Goal: Task Accomplishment & Management: Manage account settings

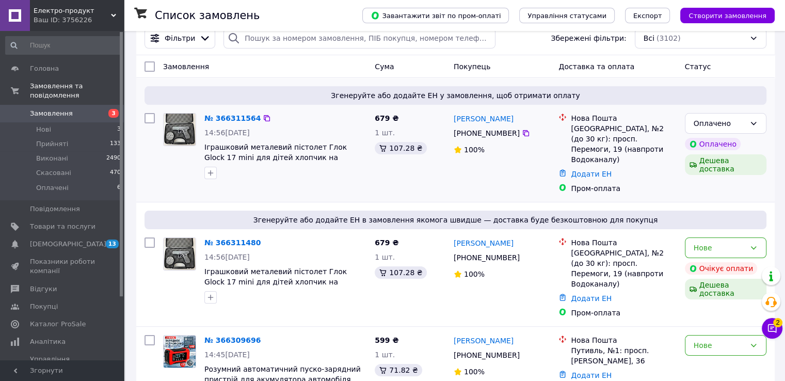
scroll to position [103, 0]
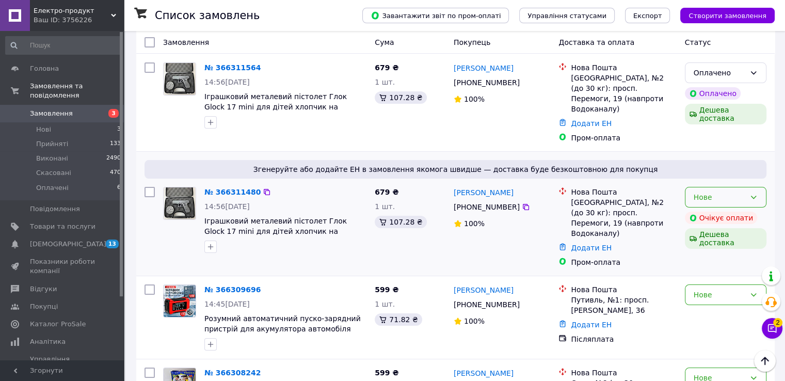
click at [725, 192] on div "Нове" at bounding box center [720, 197] width 52 height 11
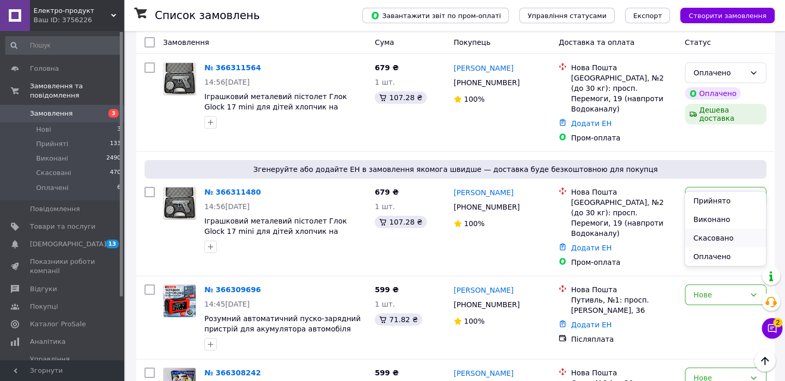
click at [724, 244] on li "Скасовано" at bounding box center [725, 238] width 81 height 19
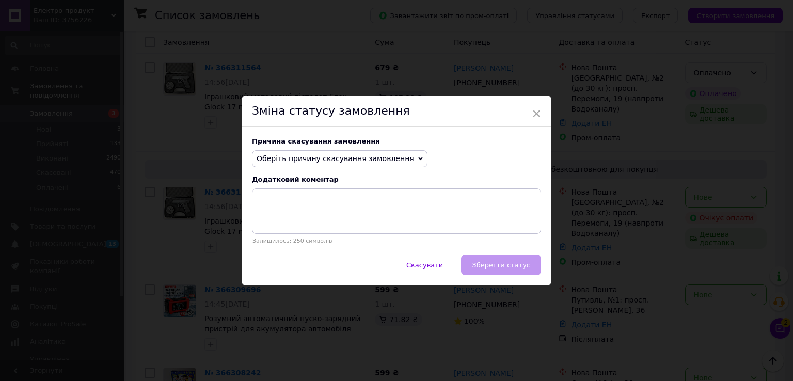
click at [371, 158] on span "Оберіть причину скасування замовлення" at bounding box center [335, 158] width 157 height 8
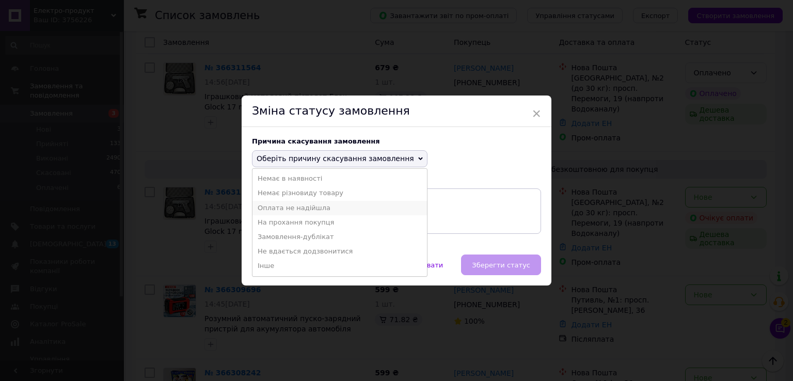
click at [326, 211] on li "Оплата не надійшла" at bounding box center [339, 208] width 175 height 14
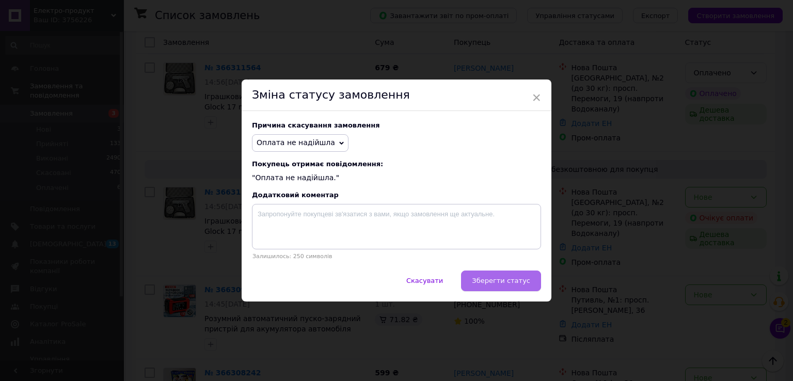
click at [500, 282] on span "Зберегти статус" at bounding box center [501, 281] width 58 height 8
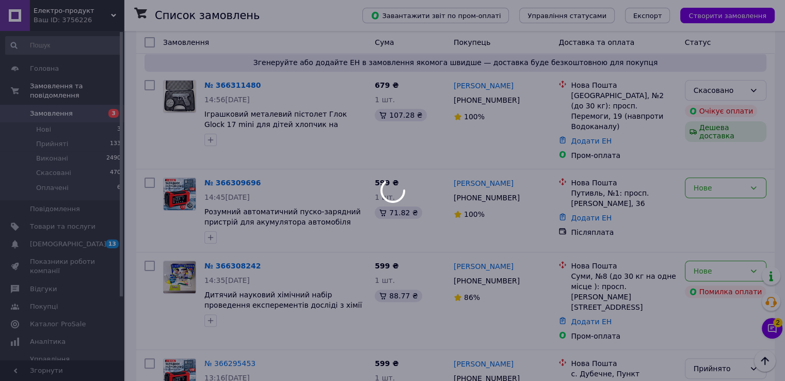
scroll to position [207, 0]
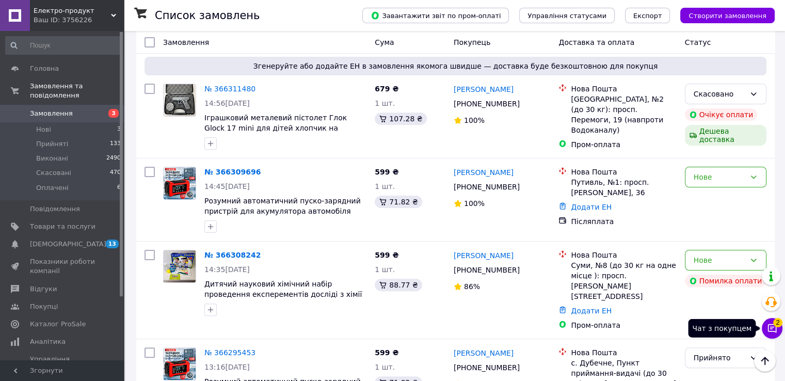
click at [779, 321] on span "2" at bounding box center [777, 319] width 9 height 9
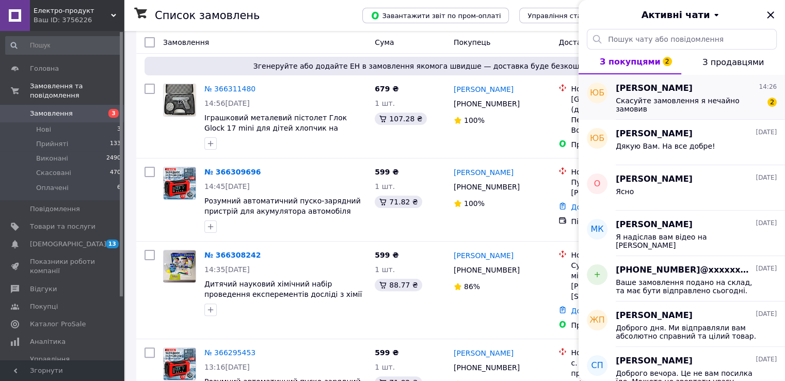
click at [682, 104] on span "Скасуйте замовлення я нечайно замовив" at bounding box center [689, 105] width 147 height 17
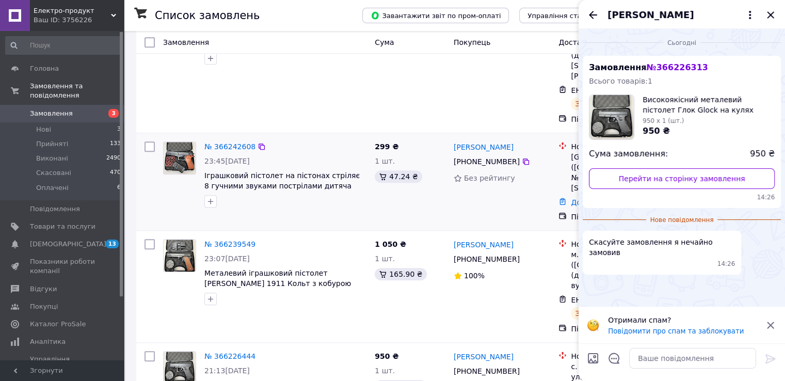
scroll to position [1084, 0]
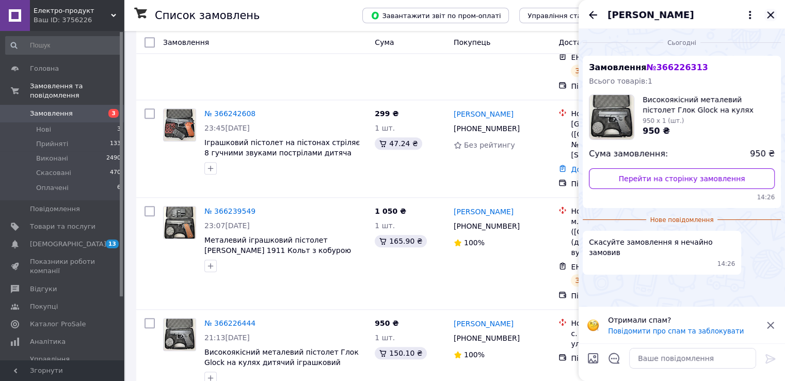
click at [770, 17] on icon "Закрити" at bounding box center [771, 15] width 12 height 12
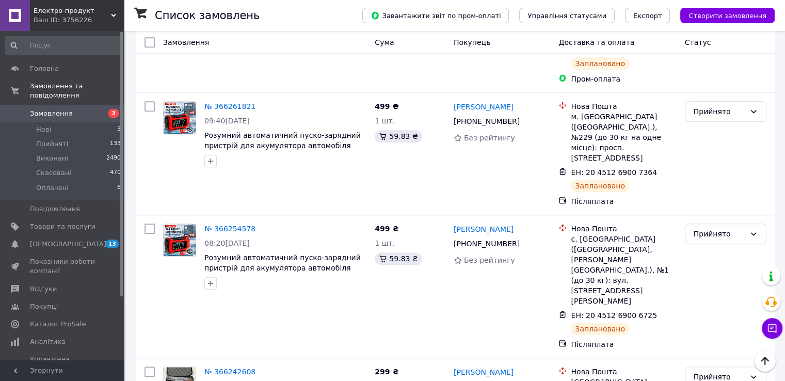
scroll to position [620, 0]
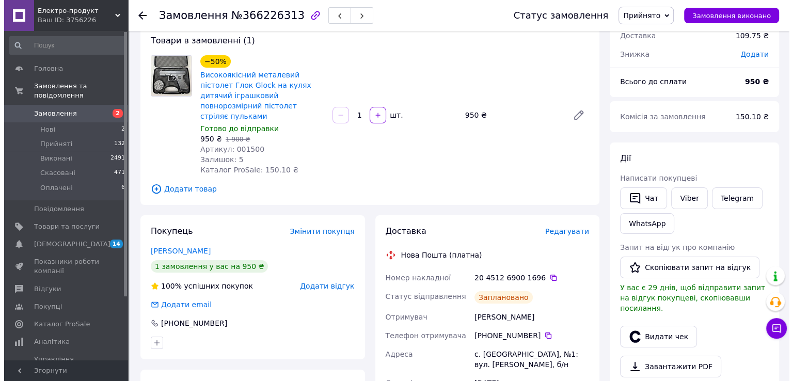
scroll to position [103, 0]
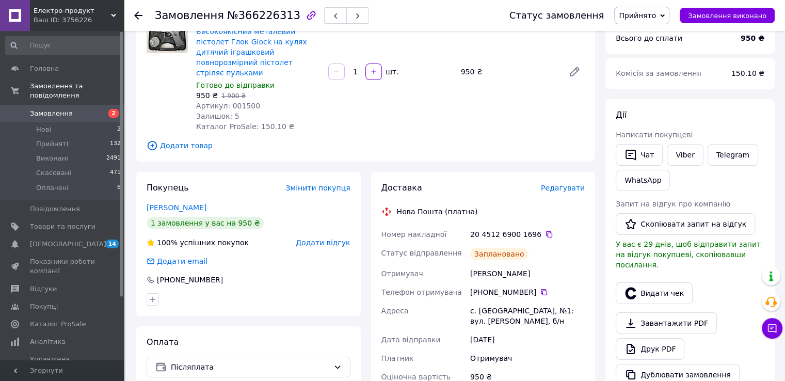
click at [573, 184] on span "Редагувати" at bounding box center [563, 188] width 44 height 8
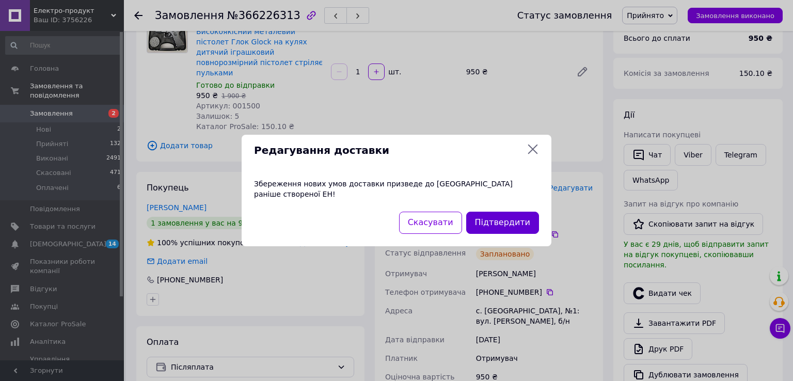
click at [508, 215] on button "Підтвердити" at bounding box center [502, 223] width 73 height 22
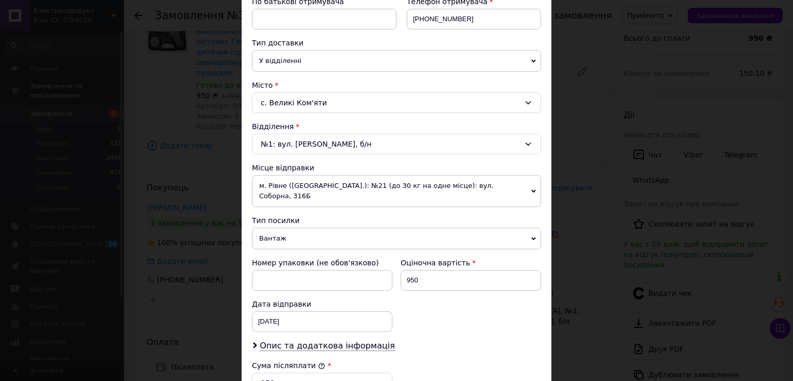
scroll to position [310, 0]
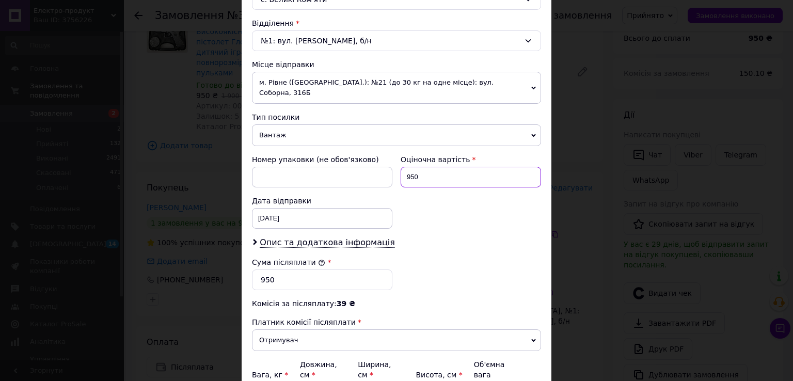
click at [426, 170] on input "950" at bounding box center [471, 177] width 140 height 21
type input "950"
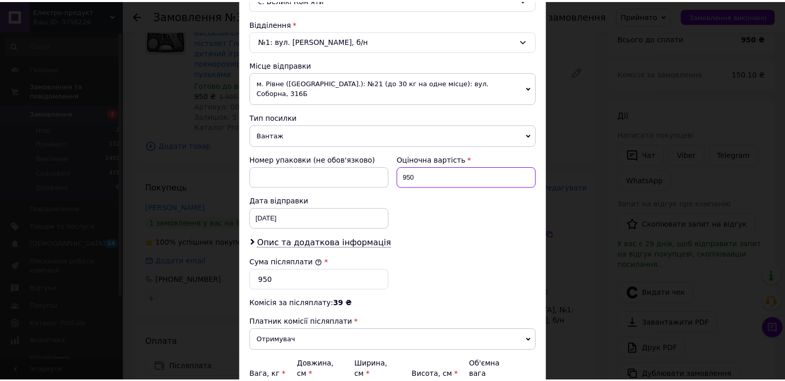
scroll to position [404, 0]
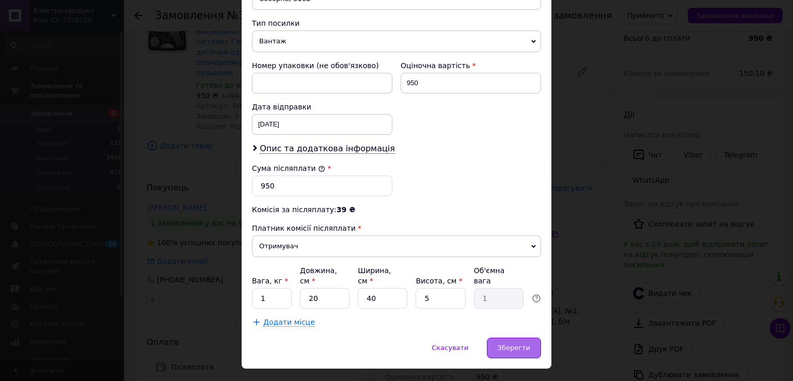
click at [526, 344] on span "Зберегти" at bounding box center [514, 348] width 33 height 8
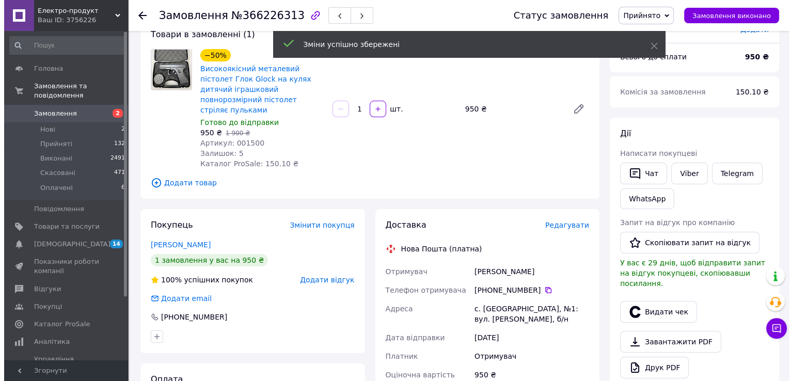
scroll to position [0, 0]
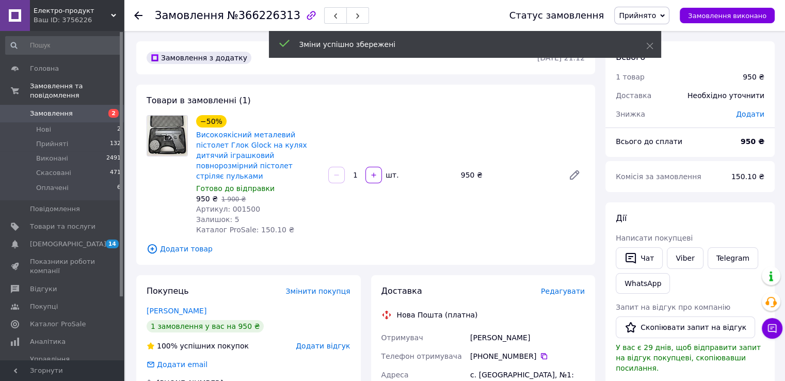
drag, startPoint x: 662, startPoint y: 19, endPoint x: 668, endPoint y: 44, distance: 25.3
click at [656, 19] on span "Прийнято" at bounding box center [637, 15] width 37 height 8
click at [669, 51] on li "Скасовано" at bounding box center [642, 51] width 54 height 15
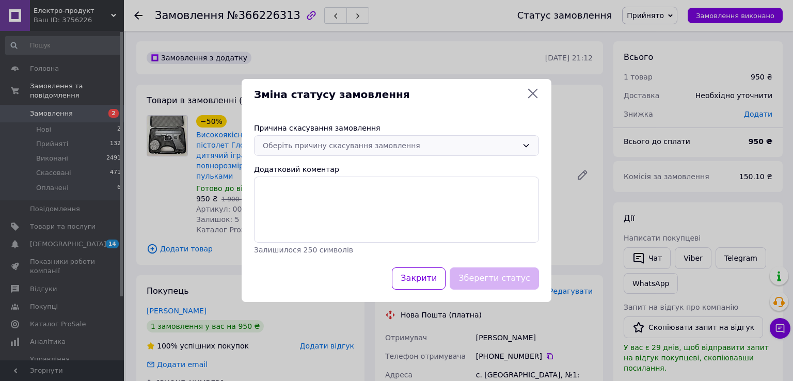
click at [368, 146] on div "Оберіть причину скасування замовлення" at bounding box center [390, 145] width 255 height 11
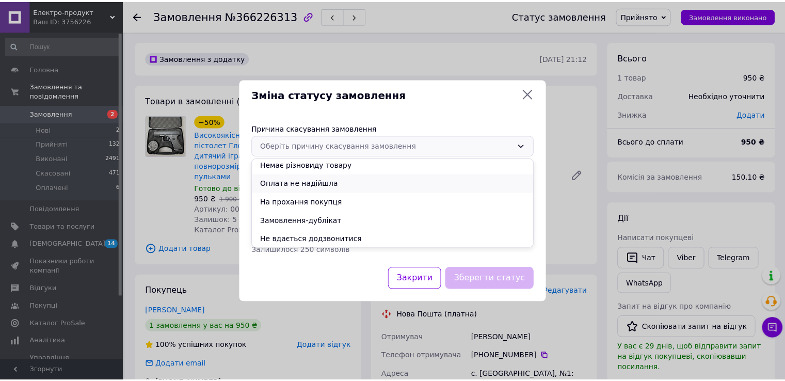
scroll to position [41, 0]
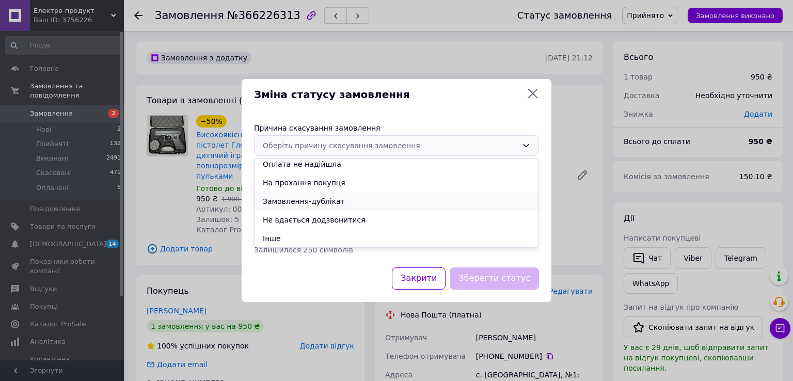
click at [355, 204] on li "Замовлення-дублікат" at bounding box center [397, 201] width 284 height 19
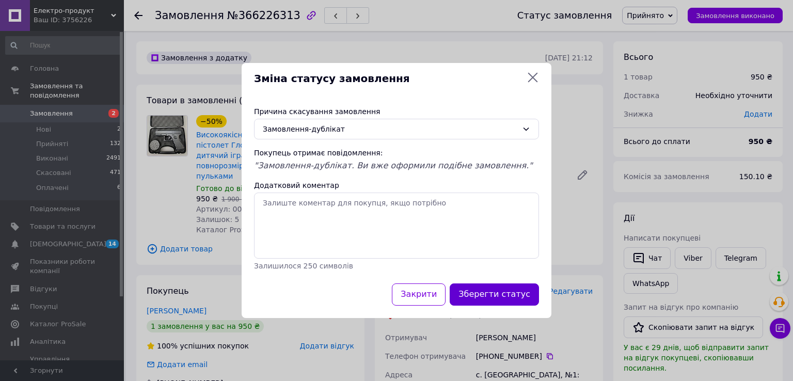
click at [509, 298] on button "Зберегти статус" at bounding box center [494, 294] width 89 height 22
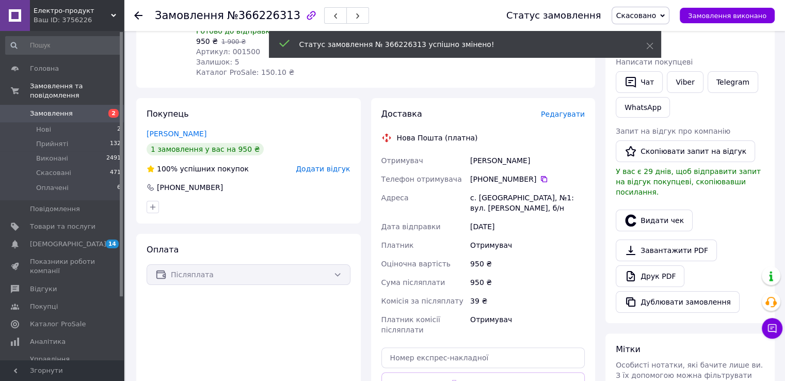
scroll to position [155, 0]
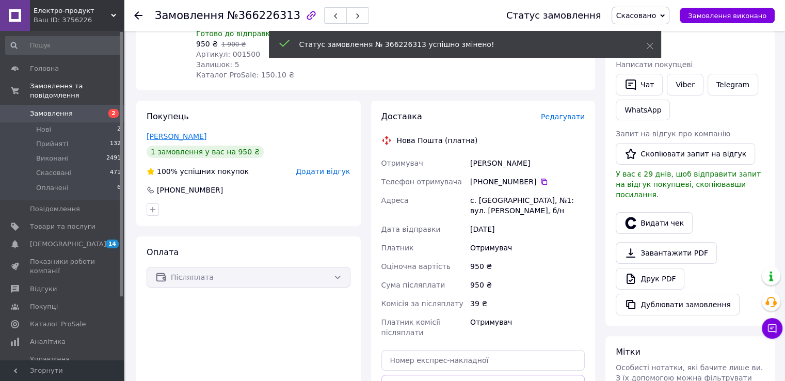
click at [171, 132] on link "Бігарі Юра" at bounding box center [177, 136] width 60 height 8
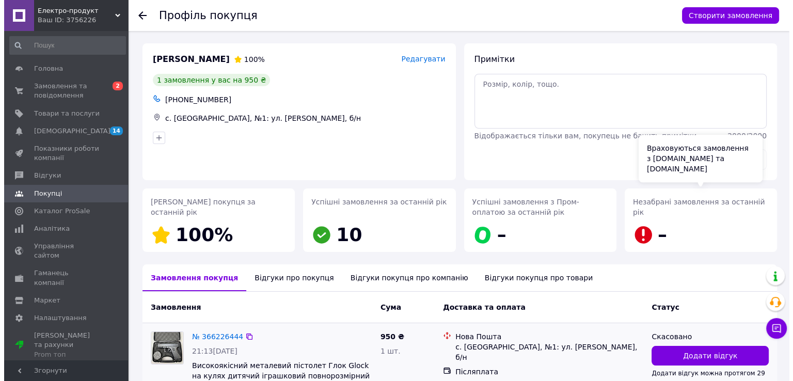
scroll to position [155, 0]
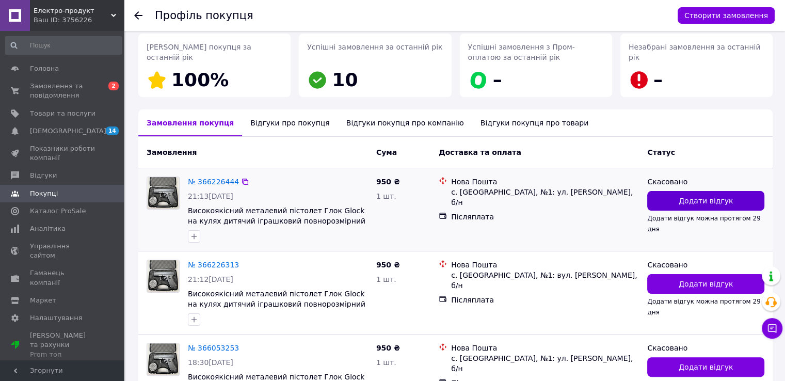
click at [708, 200] on span "Додати відгук" at bounding box center [706, 201] width 54 height 10
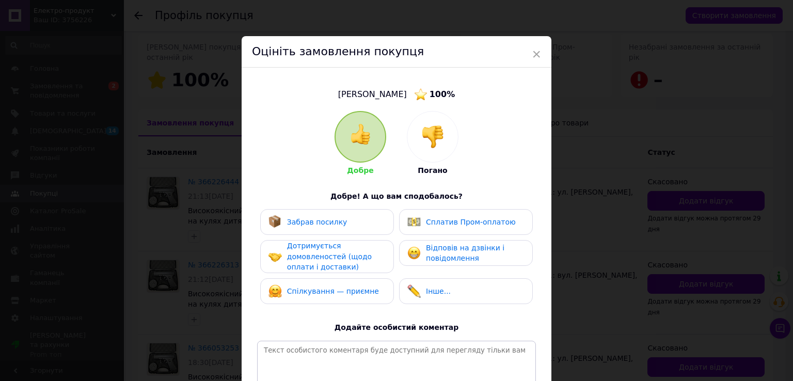
click at [423, 116] on div at bounding box center [432, 137] width 51 height 51
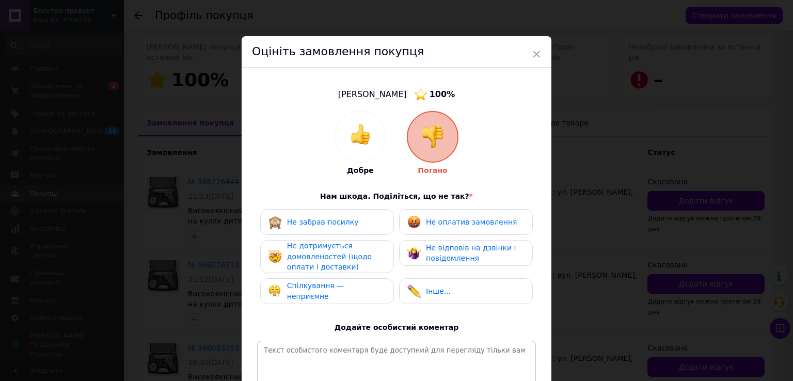
drag, startPoint x: 452, startPoint y: 219, endPoint x: 458, endPoint y: 247, distance: 28.6
click at [454, 225] on span "Не оплатив замовлення" at bounding box center [471, 222] width 91 height 8
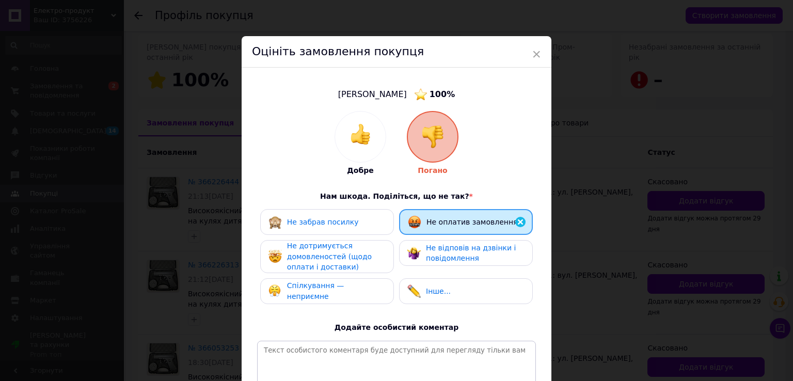
click at [460, 249] on span "Не відповів на дзвінки і повідомлення" at bounding box center [471, 253] width 90 height 19
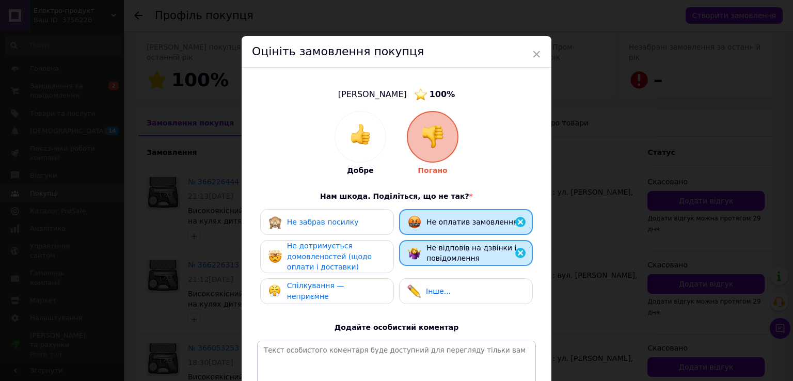
click at [383, 256] on div "Не дотримується домовленостей (щодо оплати і доставки)" at bounding box center [326, 257] width 117 height 32
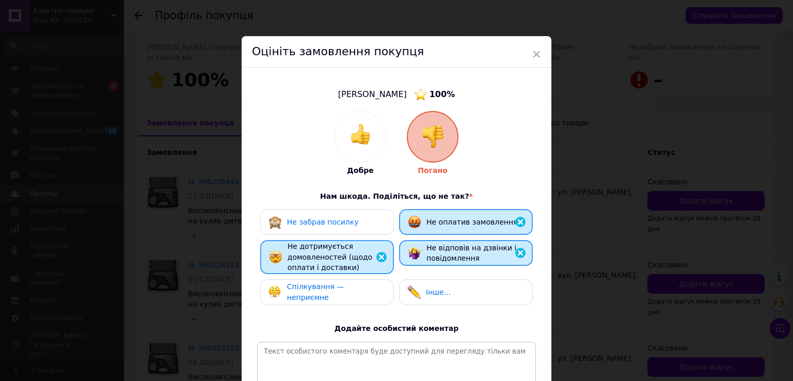
click at [344, 291] on span "Спілкування — неприємне" at bounding box center [315, 291] width 57 height 19
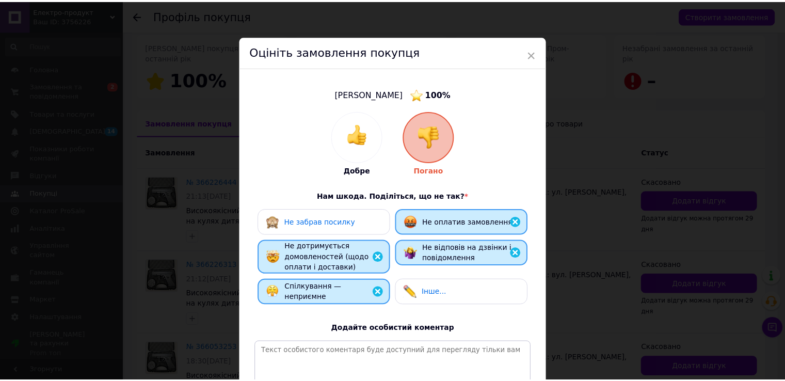
scroll to position [131, 0]
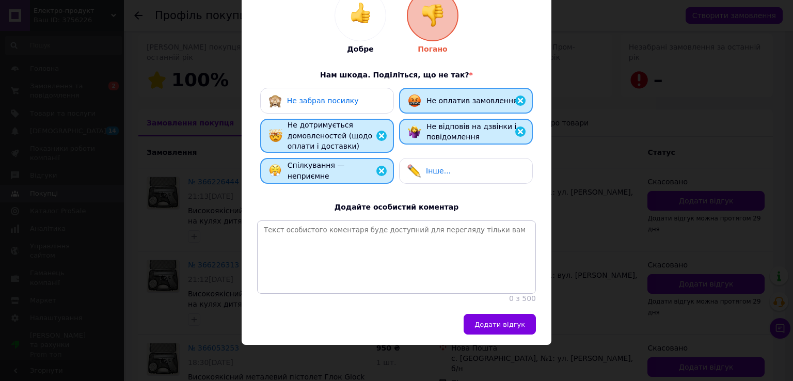
click at [508, 323] on span "Додати відгук" at bounding box center [499, 325] width 51 height 8
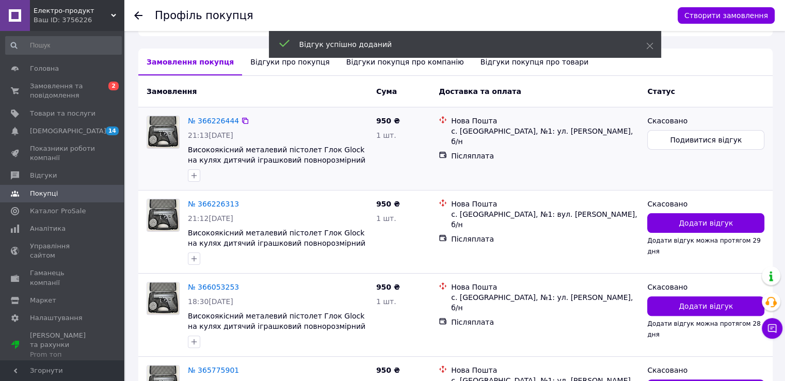
scroll to position [214, 0]
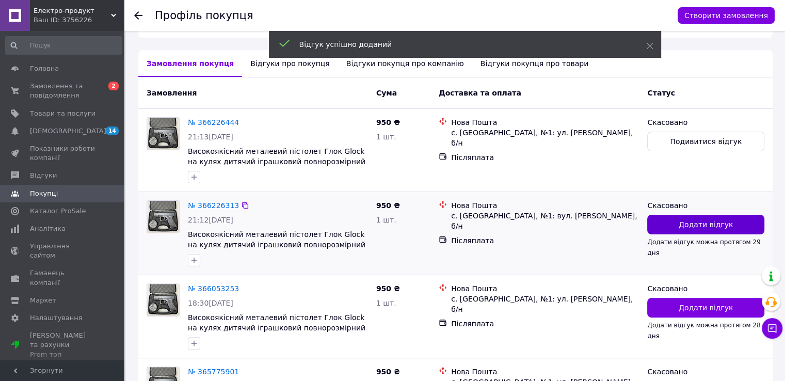
click at [715, 227] on span "Додати відгук" at bounding box center [706, 224] width 54 height 10
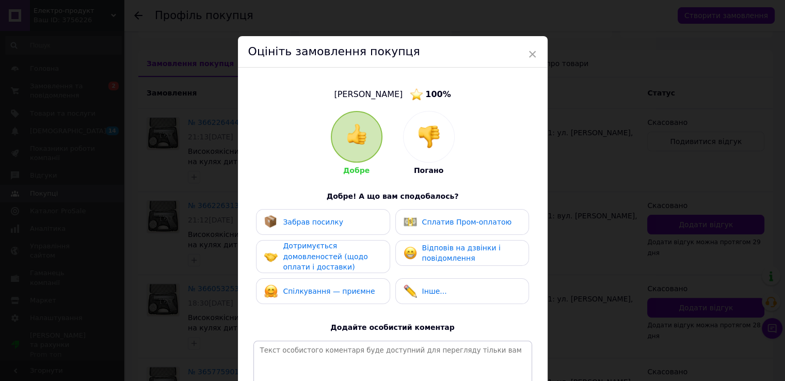
click at [407, 130] on div at bounding box center [429, 137] width 51 height 51
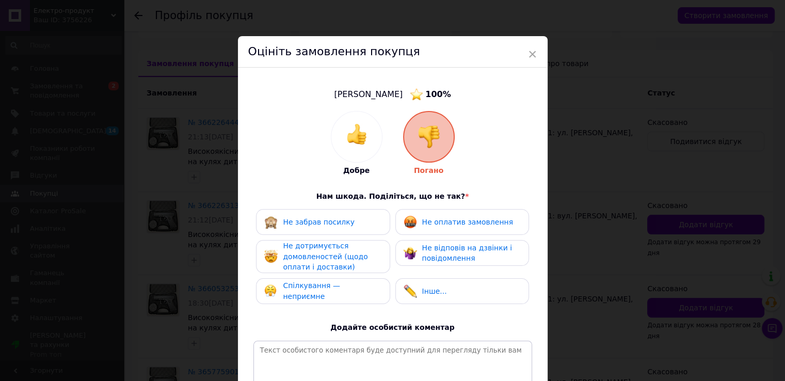
click at [466, 226] on span "Не оплатив замовлення" at bounding box center [467, 222] width 91 height 8
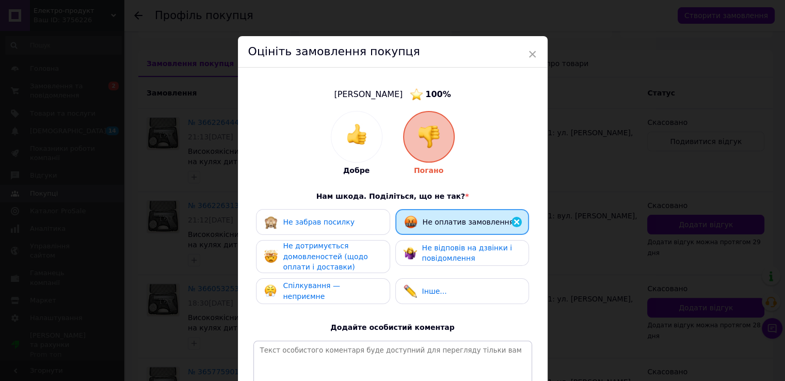
click at [465, 244] on span "Не відповів на дзвінки і повідомлення" at bounding box center [467, 253] width 90 height 19
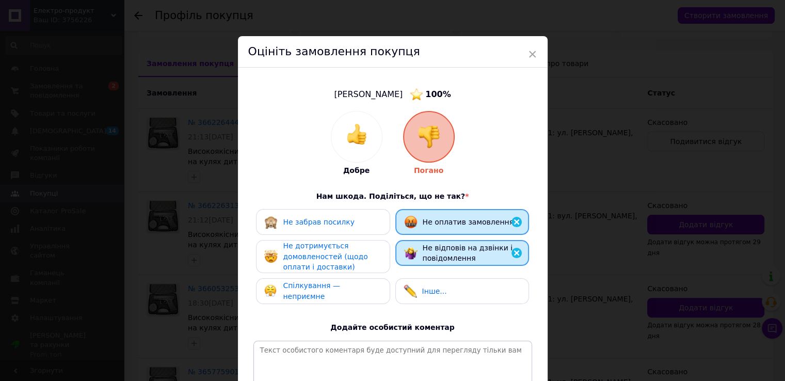
click at [362, 256] on div "Не дотримується домовленостей (щодо оплати і доставки)" at bounding box center [332, 257] width 98 height 32
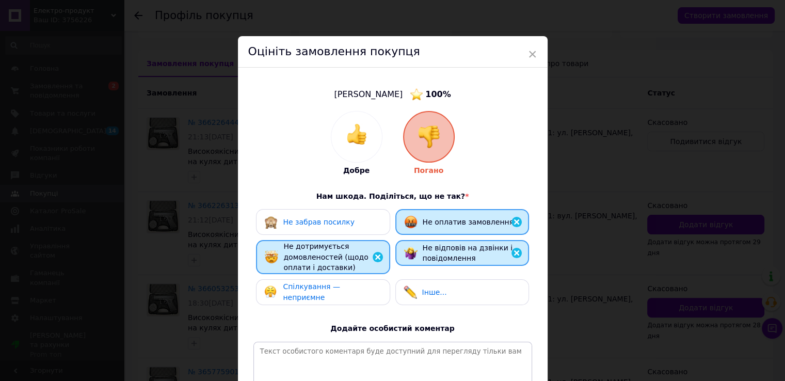
click at [352, 286] on div "Спілкування — неприємне" at bounding box center [332, 291] width 98 height 21
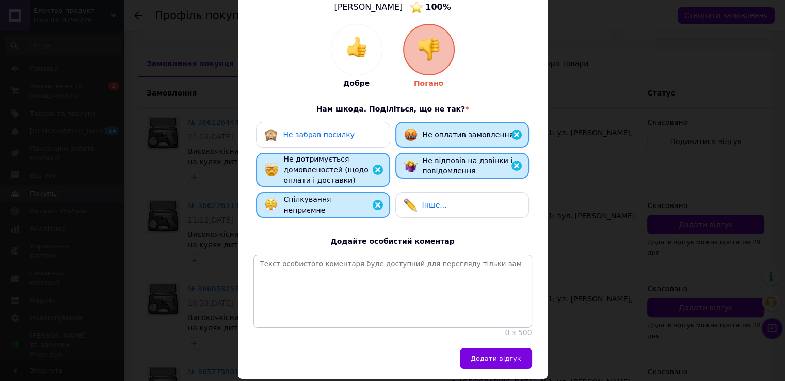
scroll to position [131, 0]
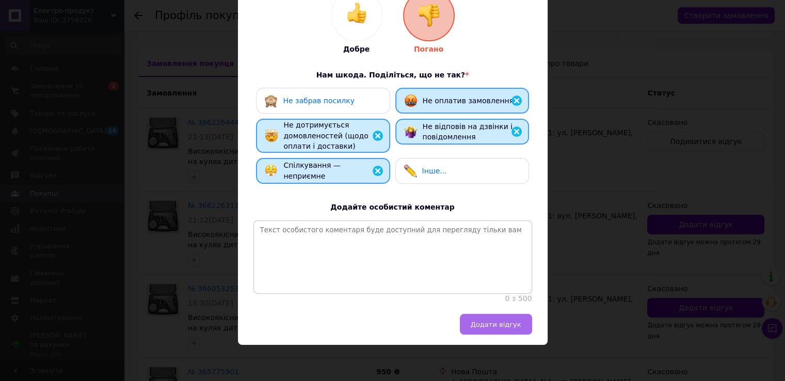
click at [504, 323] on span "Додати відгук" at bounding box center [496, 325] width 51 height 8
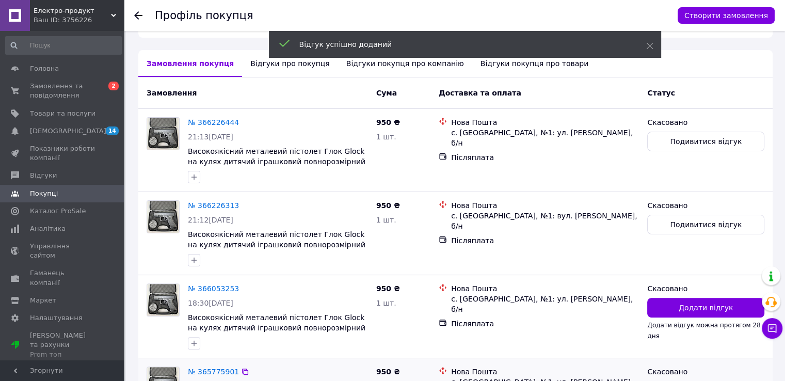
scroll to position [369, 0]
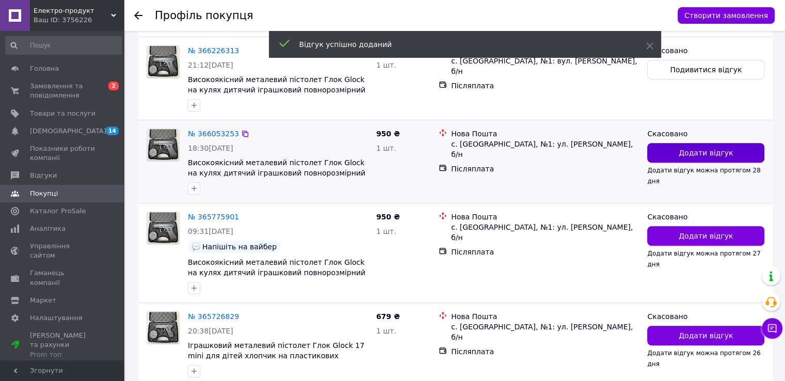
click at [683, 157] on span "Додати відгук" at bounding box center [706, 153] width 54 height 10
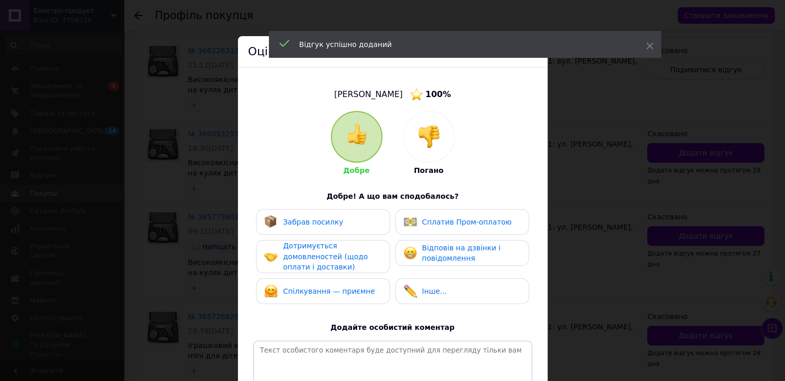
click at [500, 226] on div "Сплатив Пром-оплатою" at bounding box center [462, 221] width 117 height 13
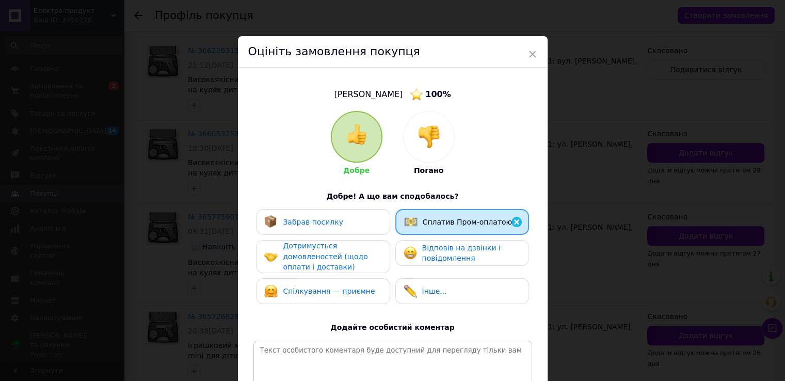
click at [418, 141] on img at bounding box center [429, 136] width 23 height 23
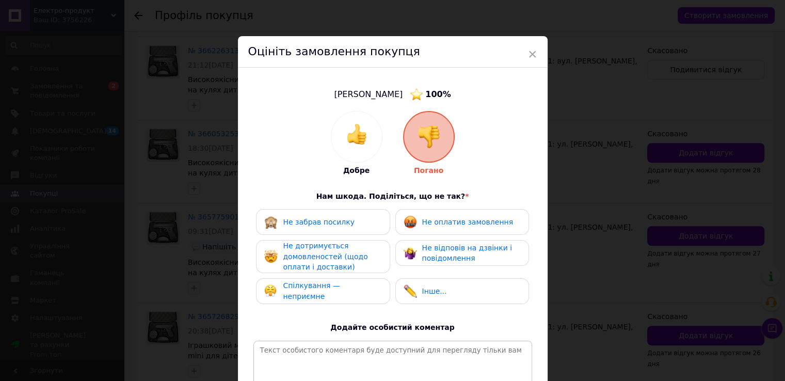
click at [474, 218] on span "Не оплатив замовлення" at bounding box center [467, 222] width 91 height 8
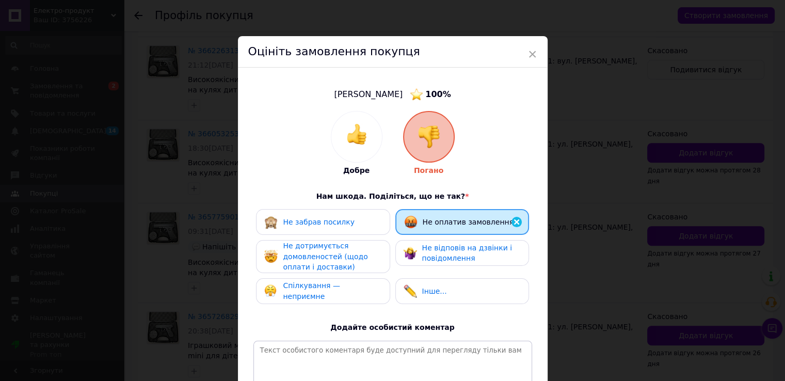
click at [481, 252] on div "Не відповів на дзвінки і повідомлення" at bounding box center [471, 253] width 98 height 21
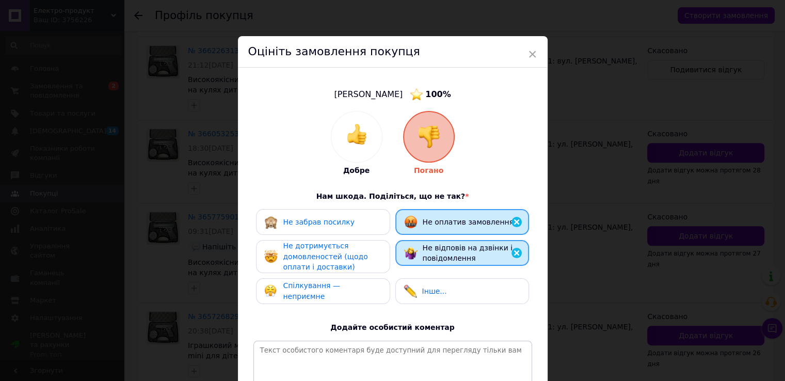
click at [375, 253] on div "Не дотримується домовленостей (щодо оплати і доставки)" at bounding box center [332, 257] width 98 height 32
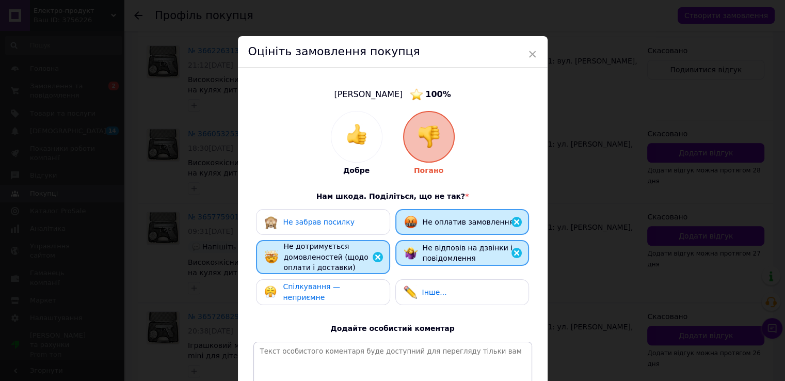
drag, startPoint x: 339, startPoint y: 310, endPoint x: 340, endPoint y: 302, distance: 8.3
click at [339, 310] on div "Добре Погано Нам шкода. Поділіться, що не так? * Не забрав посилку Не оплатив з…" at bounding box center [393, 268] width 279 height 314
click at [339, 296] on div "Спілкування — неприємне" at bounding box center [332, 291] width 98 height 21
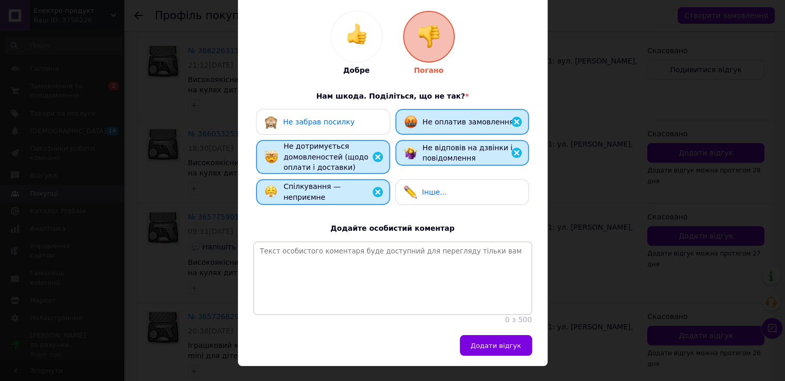
scroll to position [131, 0]
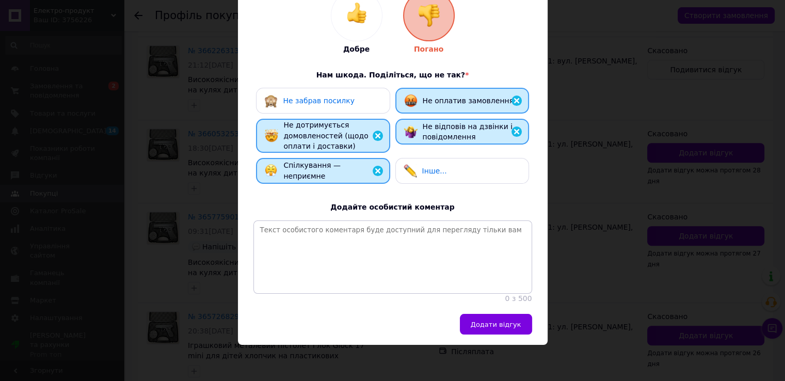
click at [518, 340] on div "Додати відгук" at bounding box center [393, 329] width 310 height 31
click at [510, 329] on button "Додати відгук" at bounding box center [496, 324] width 72 height 21
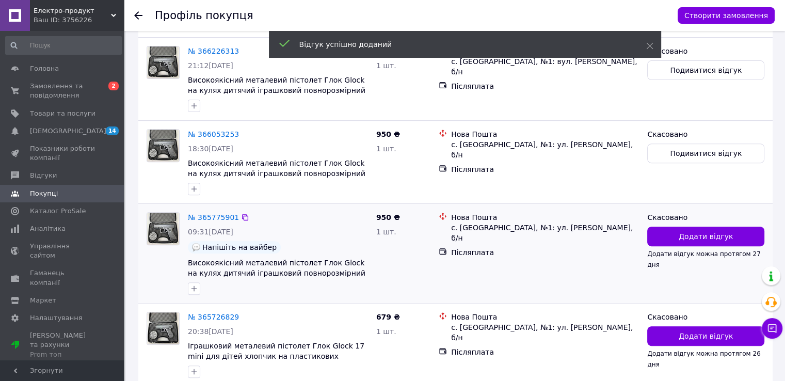
scroll to position [420, 0]
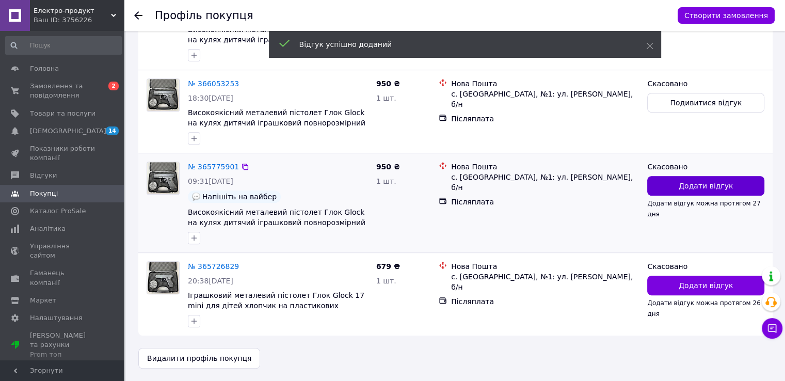
click at [706, 187] on span "Додати відгук" at bounding box center [706, 186] width 54 height 10
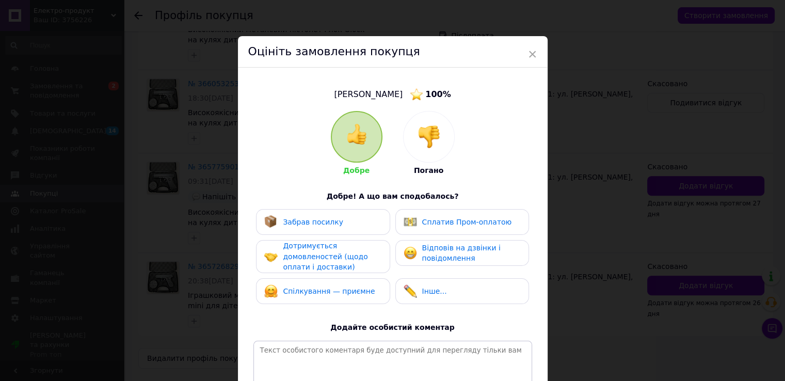
click at [430, 142] on img at bounding box center [429, 136] width 23 height 23
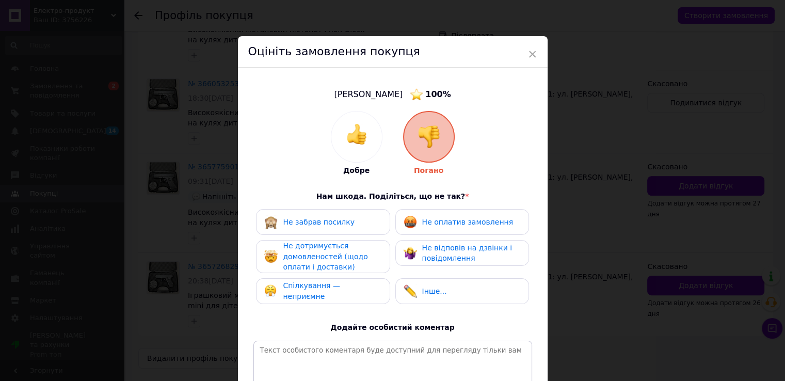
click at [487, 221] on span "Не оплатив замовлення" at bounding box center [467, 222] width 91 height 8
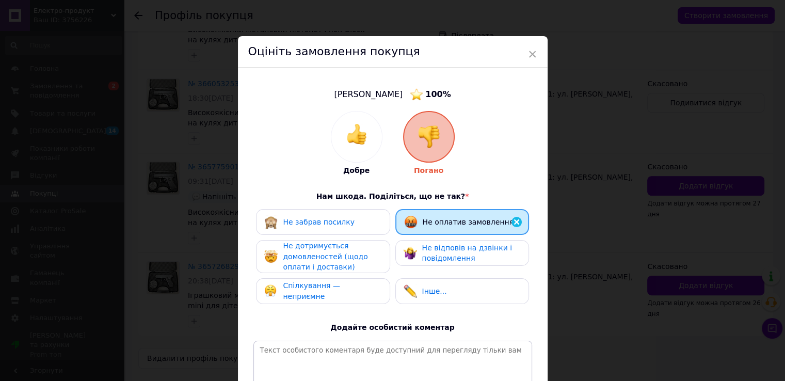
click at [487, 244] on span "Не відповів на дзвінки і повідомлення" at bounding box center [467, 253] width 90 height 19
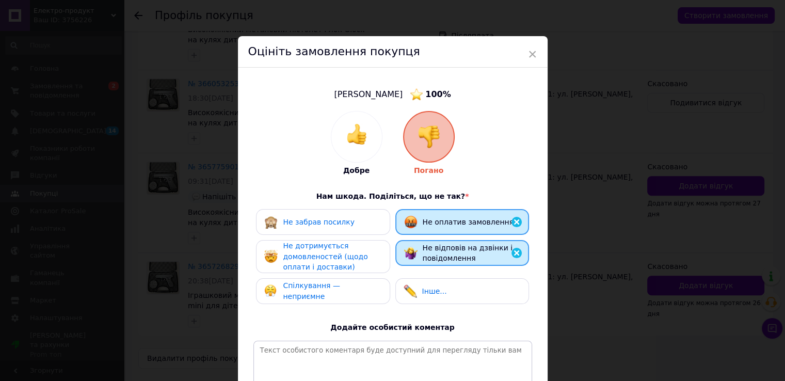
click at [338, 261] on div "Не дотримується домовленостей (щодо оплати і доставки)" at bounding box center [332, 257] width 98 height 32
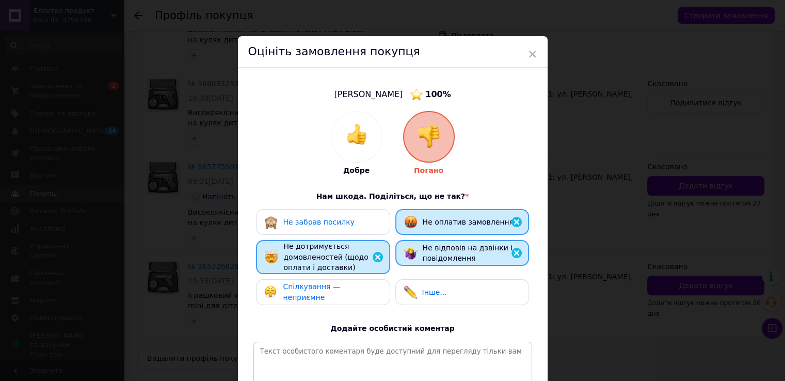
click at [345, 299] on div "Спілкування — неприємне" at bounding box center [323, 292] width 134 height 26
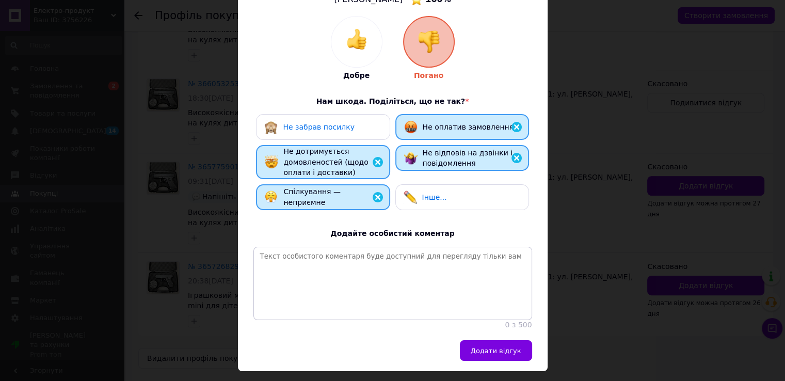
scroll to position [131, 0]
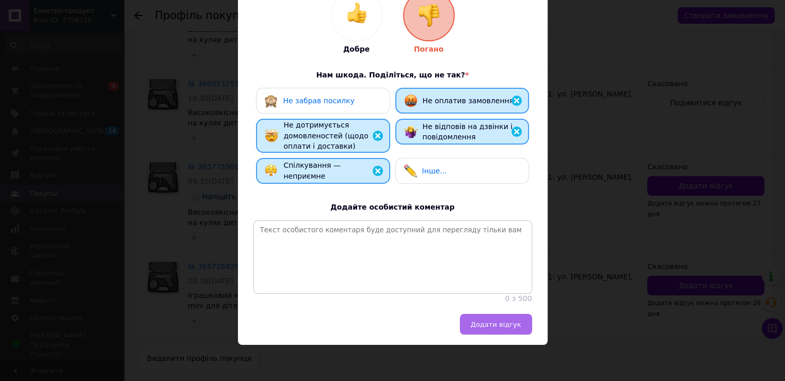
click at [504, 329] on button "Додати відгук" at bounding box center [496, 324] width 72 height 21
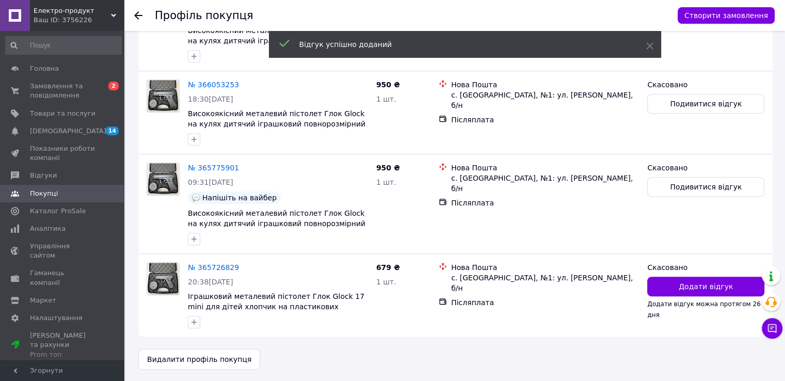
scroll to position [420, 0]
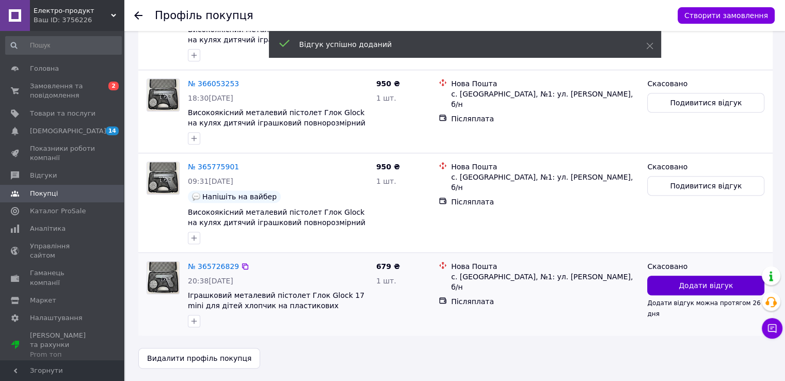
click at [723, 292] on button "Додати відгук" at bounding box center [705, 286] width 117 height 20
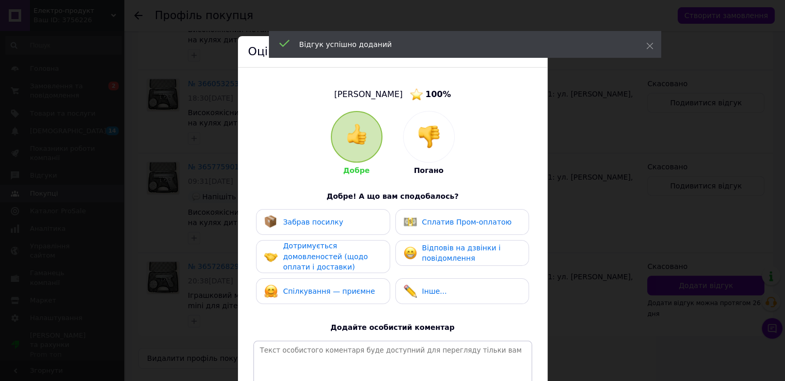
click at [415, 138] on div at bounding box center [429, 137] width 51 height 51
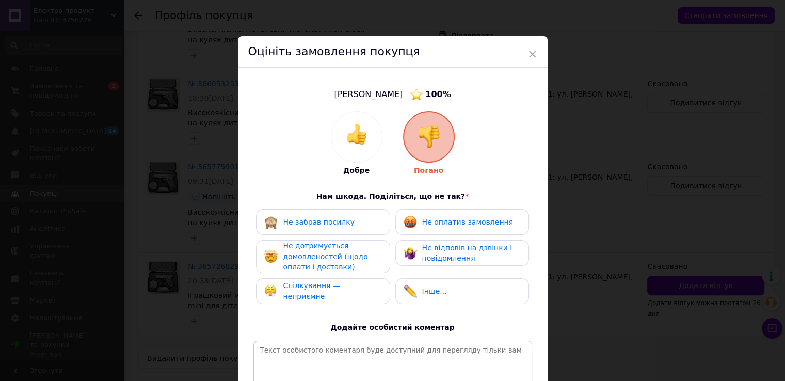
click at [473, 225] on span "Не оплатив замовлення" at bounding box center [467, 222] width 91 height 8
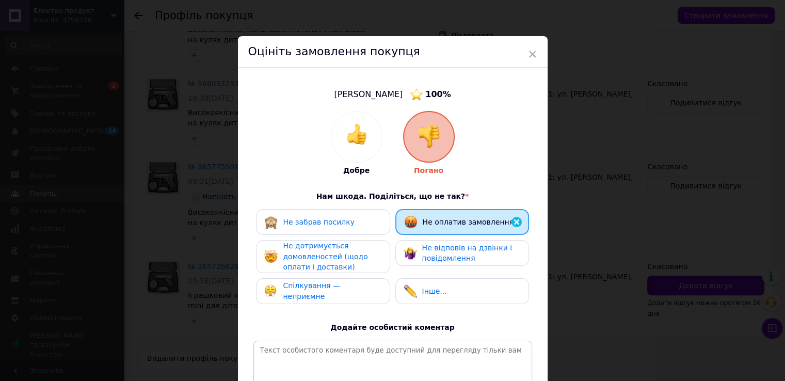
click at [478, 250] on span "Не відповів на дзвінки і повідомлення" at bounding box center [467, 253] width 90 height 19
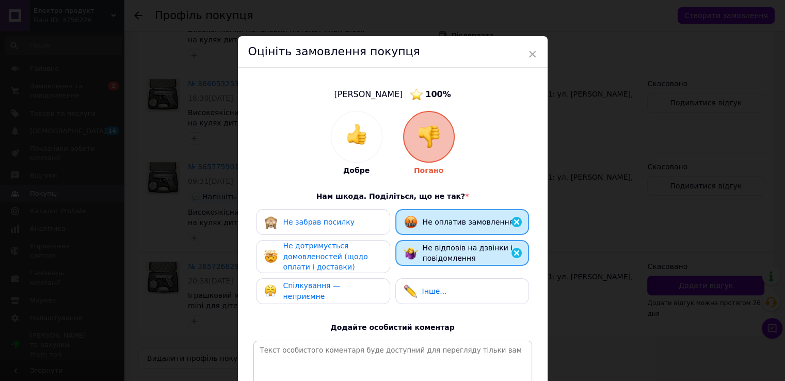
click at [349, 258] on span "Не дотримується домовленостей (щодо оплати і доставки)" at bounding box center [325, 256] width 85 height 29
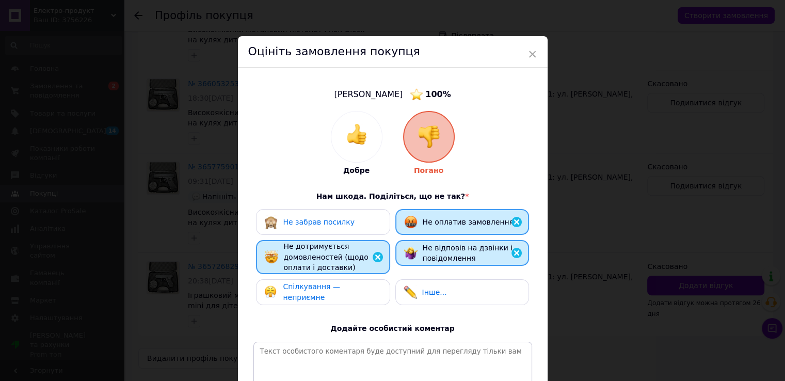
click at [340, 289] on span "Спілкування — неприємне" at bounding box center [311, 291] width 57 height 19
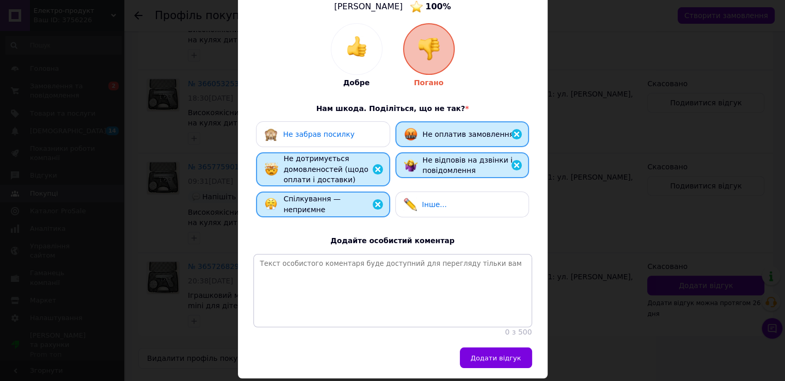
scroll to position [131, 0]
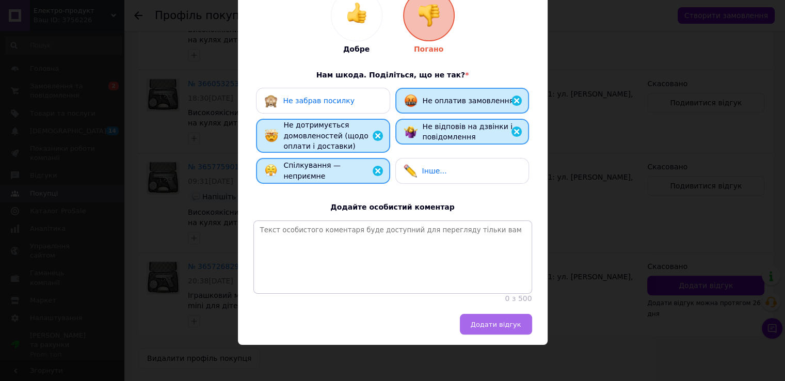
click at [520, 320] on button "Додати відгук" at bounding box center [496, 324] width 72 height 21
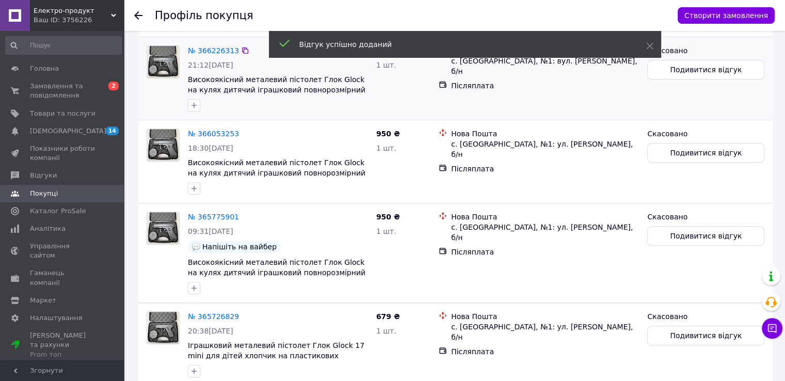
scroll to position [420, 0]
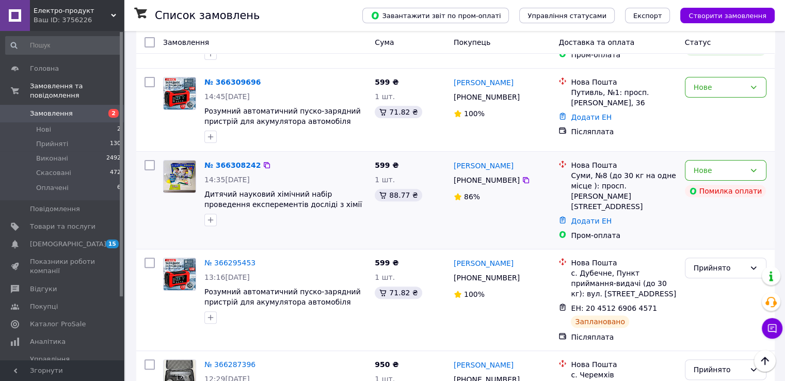
scroll to position [310, 0]
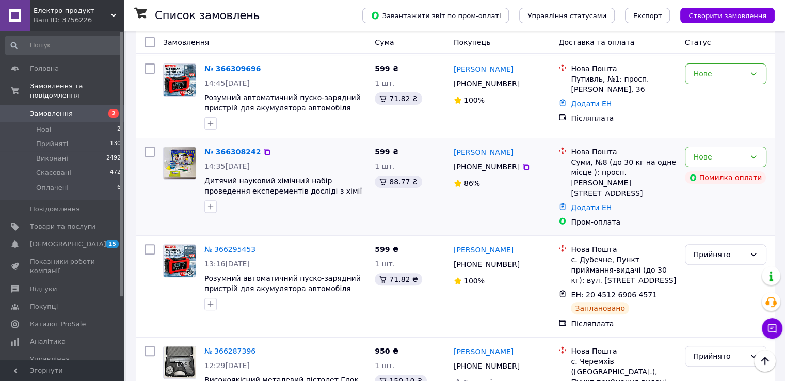
click at [715, 187] on div "Нове Помилка оплати" at bounding box center [726, 186] width 90 height 89
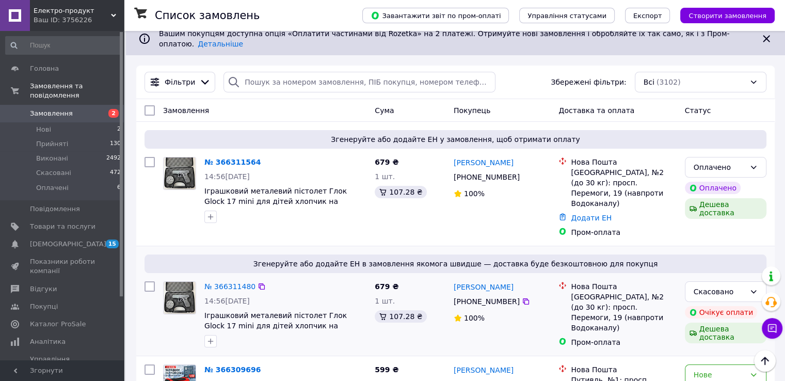
scroll to position [0, 0]
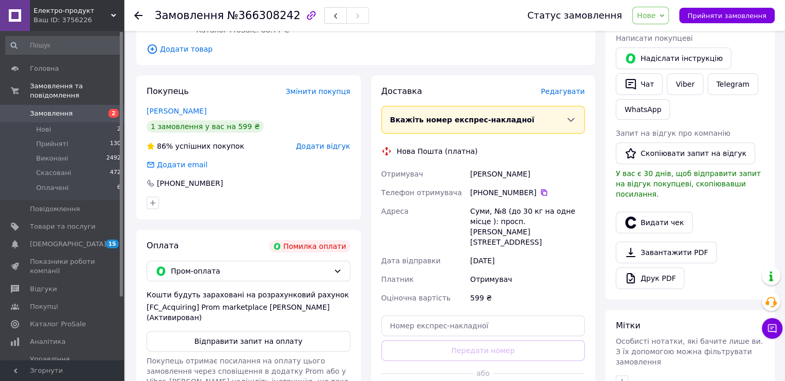
scroll to position [258, 0]
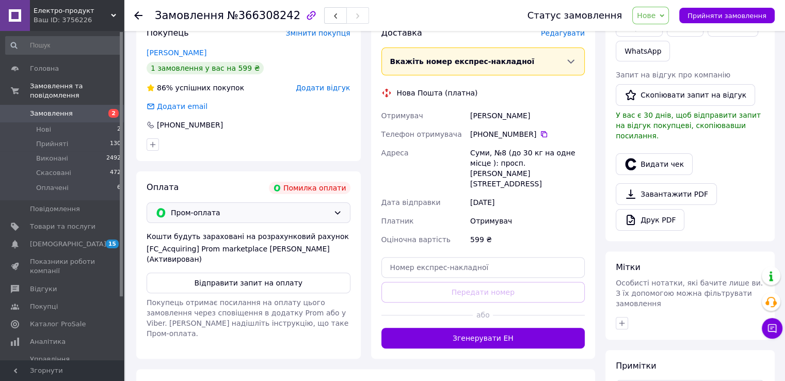
click at [340, 209] on icon at bounding box center [338, 213] width 8 height 8
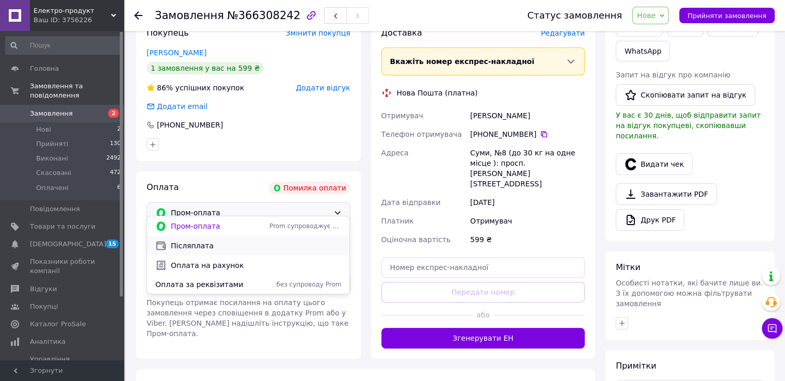
click at [305, 247] on span "Післяплата" at bounding box center [256, 246] width 170 height 10
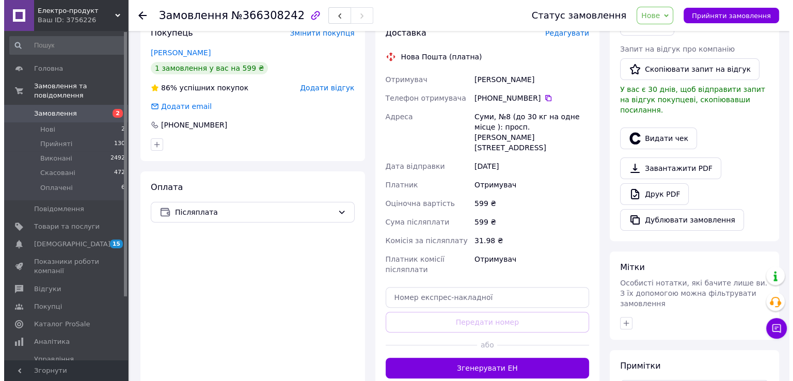
scroll to position [155, 0]
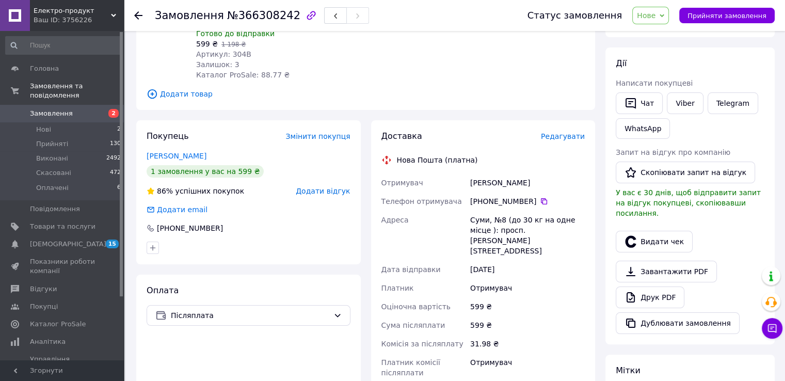
click at [570, 132] on span "Редагувати" at bounding box center [563, 136] width 44 height 8
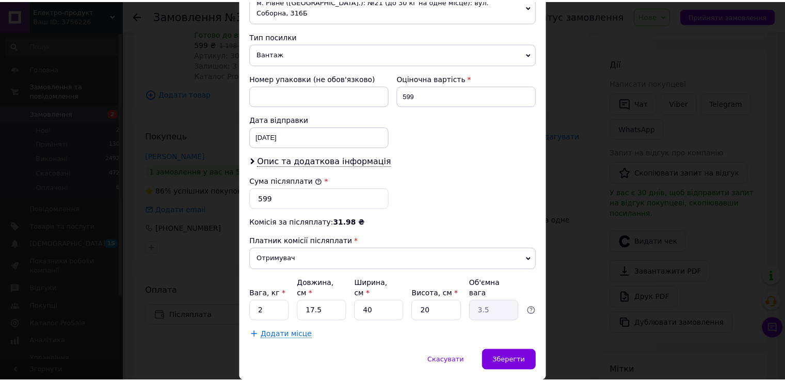
scroll to position [404, 0]
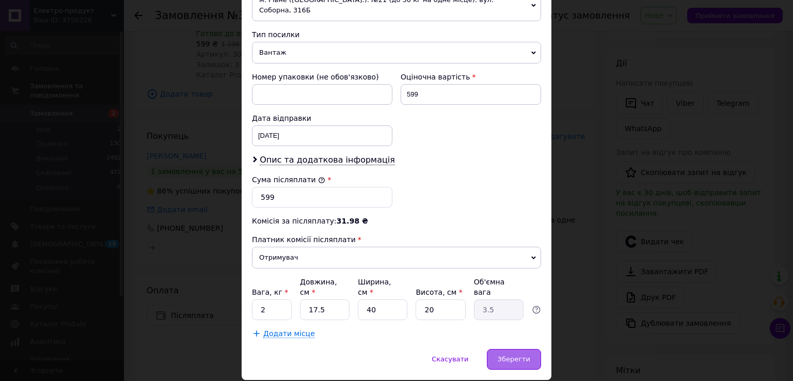
click at [514, 349] on div "Зберегти" at bounding box center [514, 359] width 54 height 21
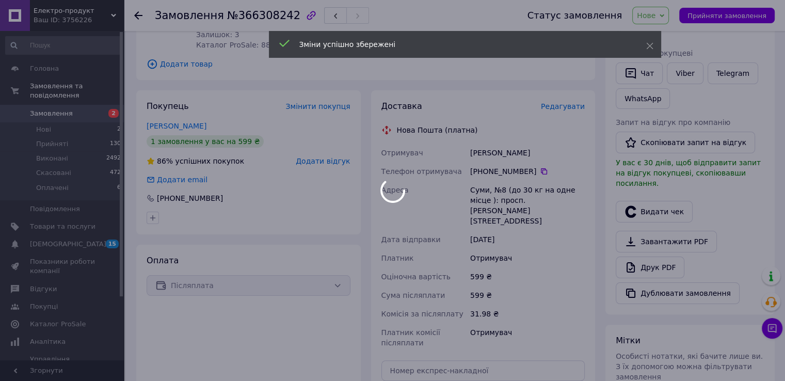
scroll to position [258, 0]
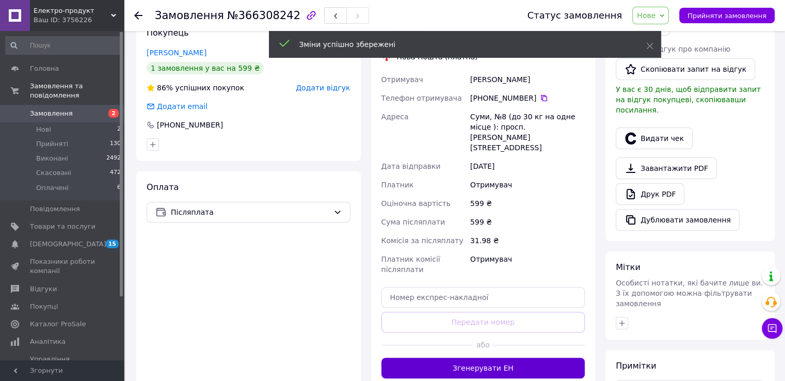
click at [525, 358] on button "Згенерувати ЕН" at bounding box center [484, 368] width 204 height 21
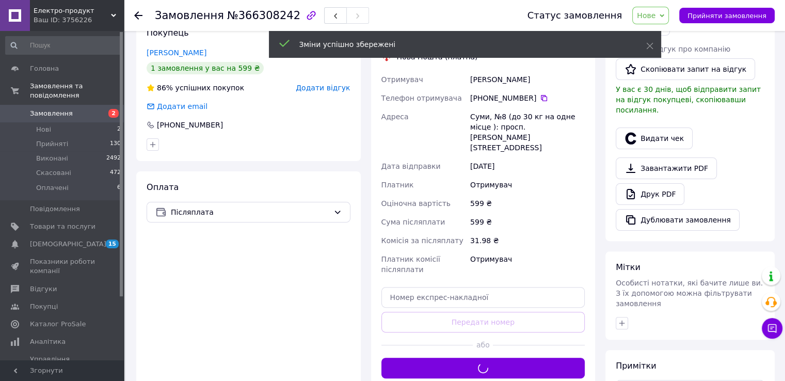
scroll to position [155, 0]
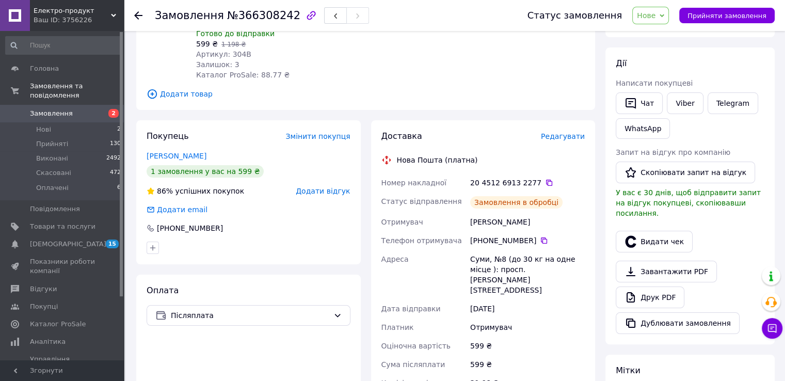
drag, startPoint x: 541, startPoint y: 173, endPoint x: 630, endPoint y: 77, distance: 131.5
click at [546, 180] on icon at bounding box center [549, 183] width 6 height 6
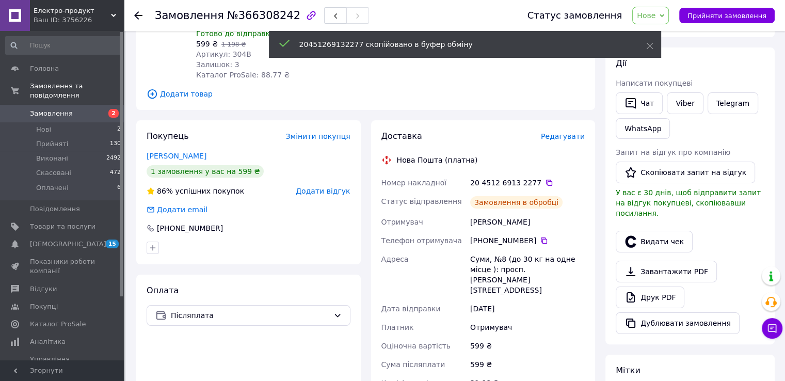
click at [656, 14] on span "Нове" at bounding box center [646, 15] width 19 height 8
drag, startPoint x: 672, startPoint y: 30, endPoint x: 641, endPoint y: 38, distance: 32.4
click at [672, 30] on li "Прийнято" at bounding box center [656, 35] width 47 height 15
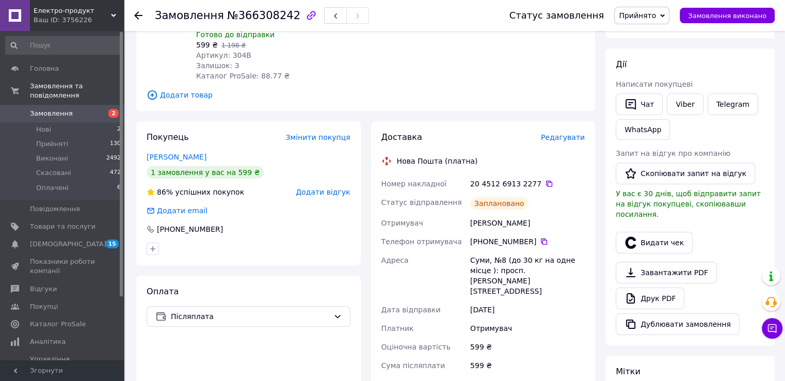
scroll to position [103, 0]
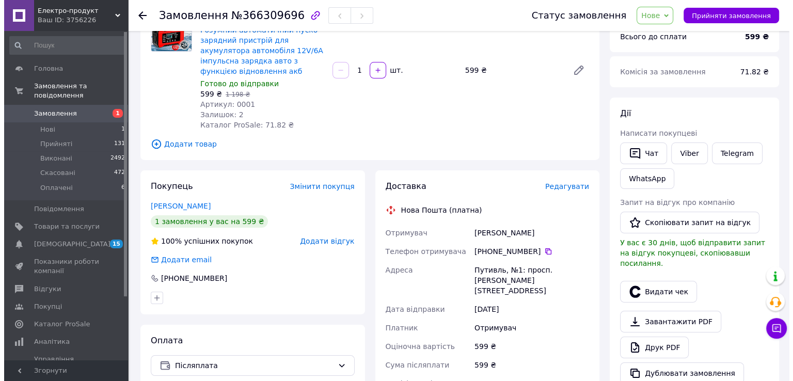
scroll to position [103, 0]
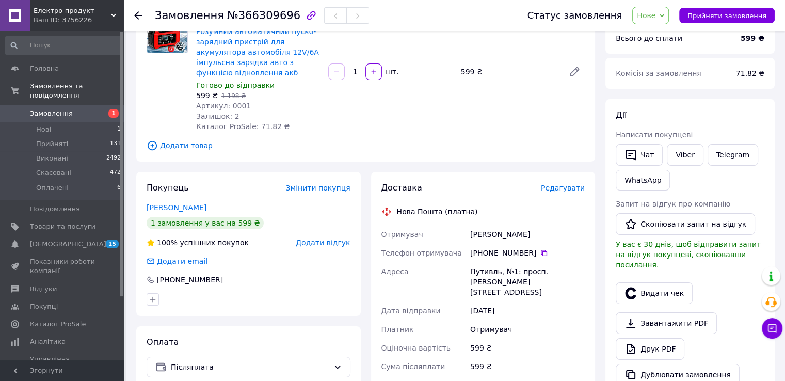
click at [577, 187] on span "Редагувати" at bounding box center [563, 188] width 44 height 8
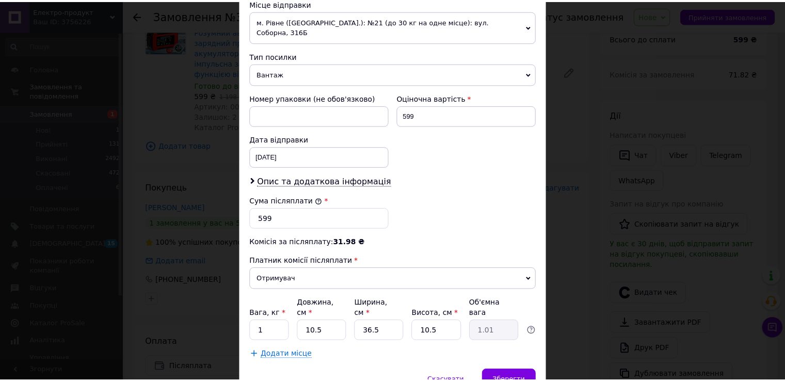
scroll to position [404, 0]
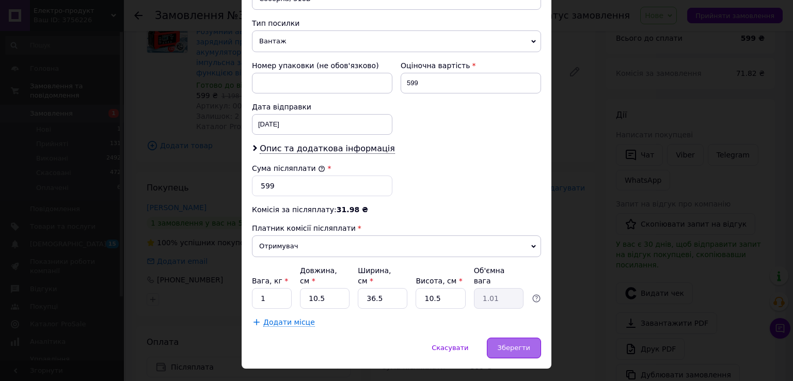
click at [508, 344] on span "Зберегти" at bounding box center [514, 348] width 33 height 8
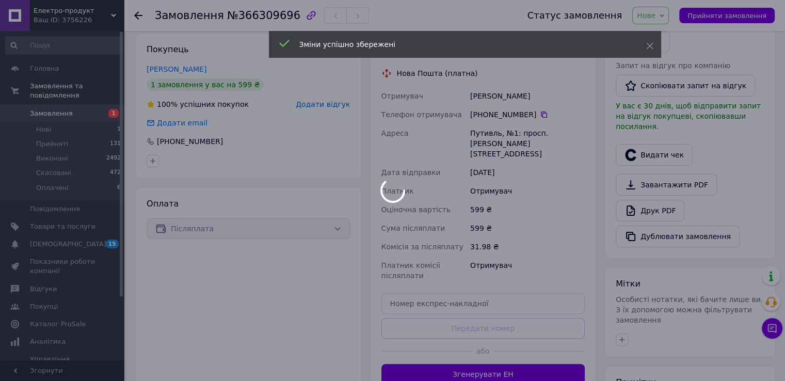
scroll to position [310, 0]
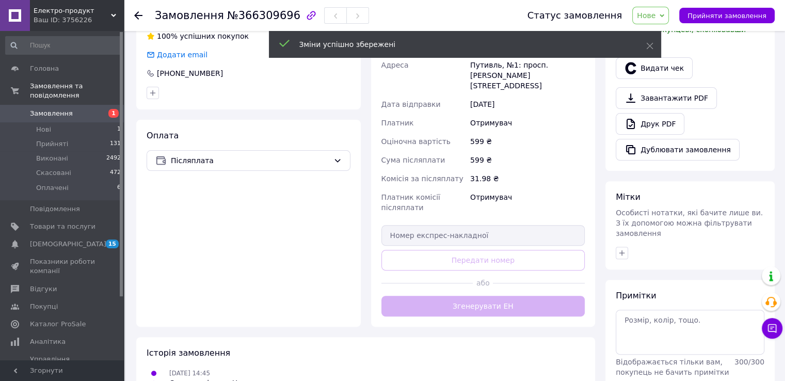
click at [512, 300] on div "Доставка Редагувати Нова Пошта (платна) Отримувач [PERSON_NAME] Телефон отримув…" at bounding box center [484, 146] width 204 height 341
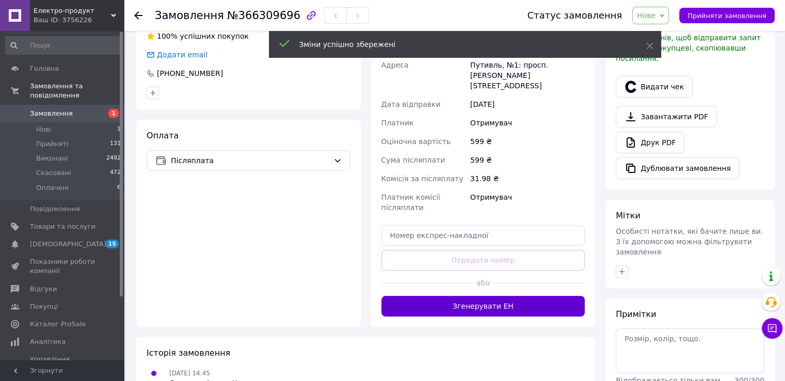
click at [512, 296] on button "Згенерувати ЕН" at bounding box center [484, 306] width 204 height 21
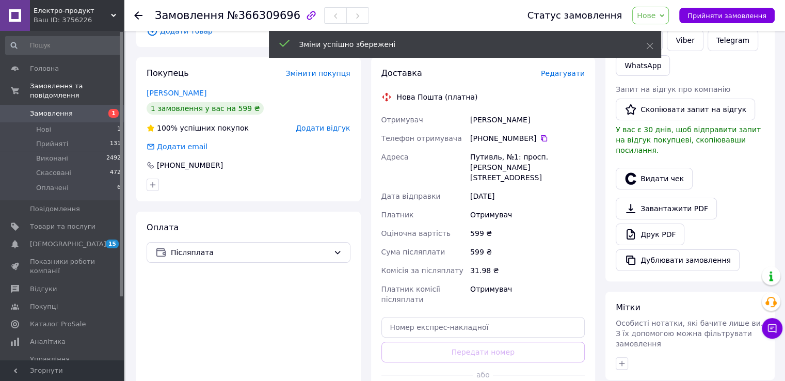
scroll to position [155, 0]
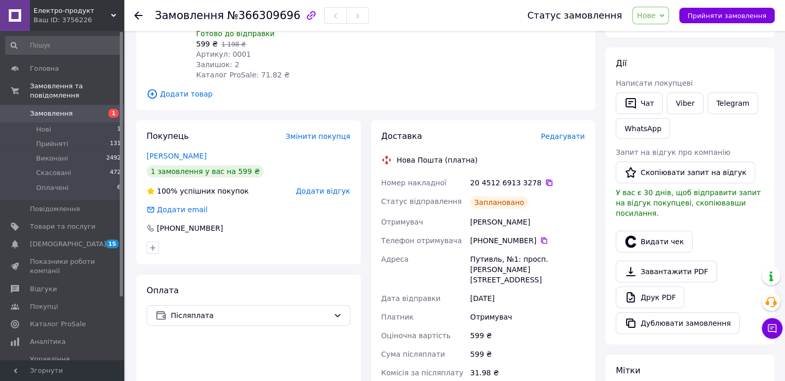
click at [545, 183] on icon at bounding box center [549, 183] width 8 height 8
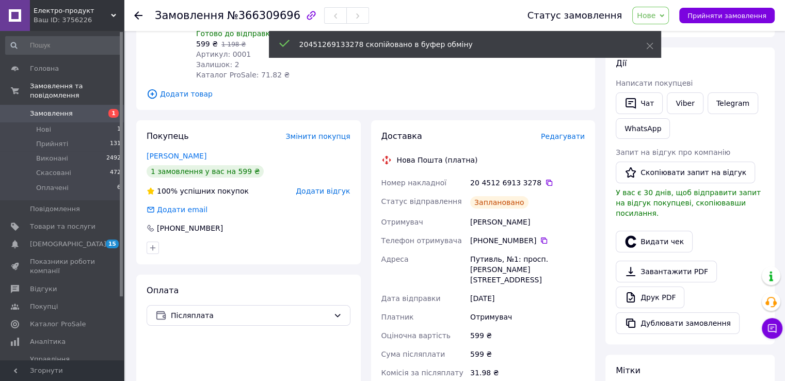
drag, startPoint x: 671, startPoint y: 19, endPoint x: 682, endPoint y: 42, distance: 25.0
click at [669, 20] on span "Нове" at bounding box center [650, 16] width 37 height 18
click at [680, 42] on li "Прийнято" at bounding box center [656, 35] width 47 height 15
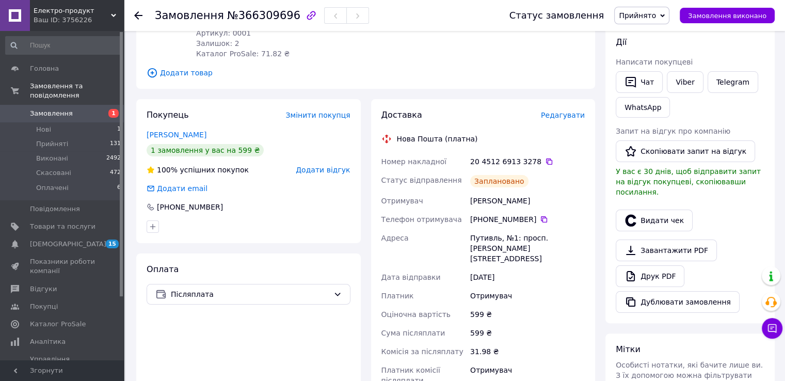
scroll to position [103, 0]
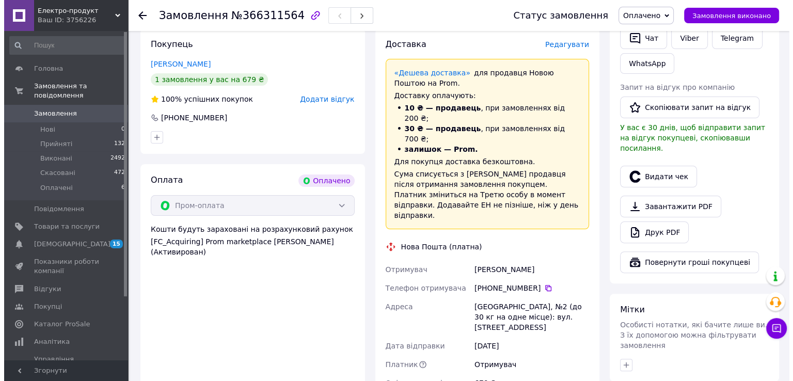
scroll to position [258, 0]
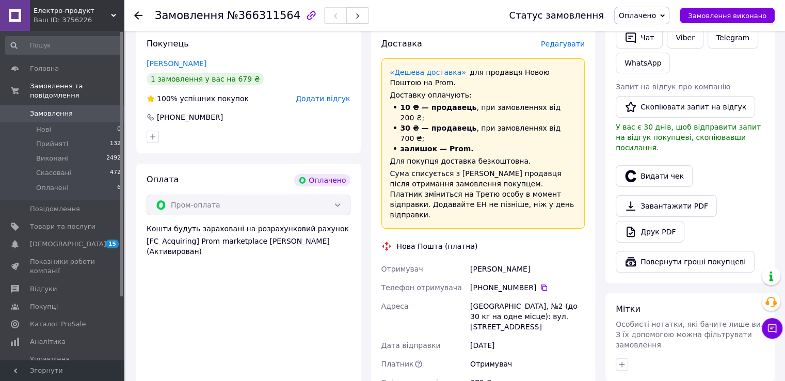
click at [559, 41] on div "Доставка Редагувати «Дешева доставка»   для продавця Новою Поштою на Prom. Дост…" at bounding box center [484, 264] width 204 height 453
click at [559, 40] on span "Редагувати" at bounding box center [563, 44] width 44 height 8
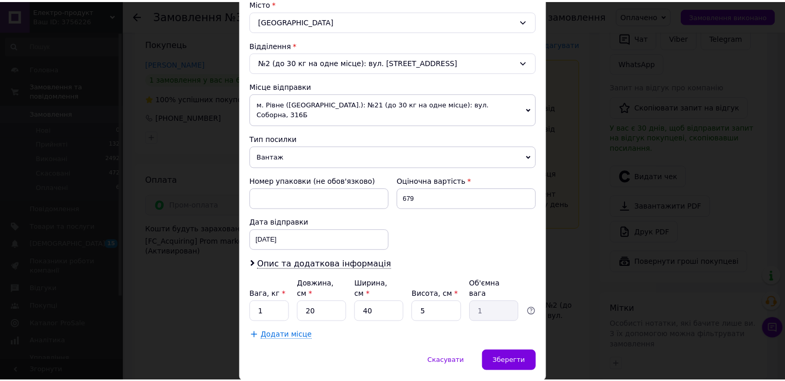
scroll to position [302, 0]
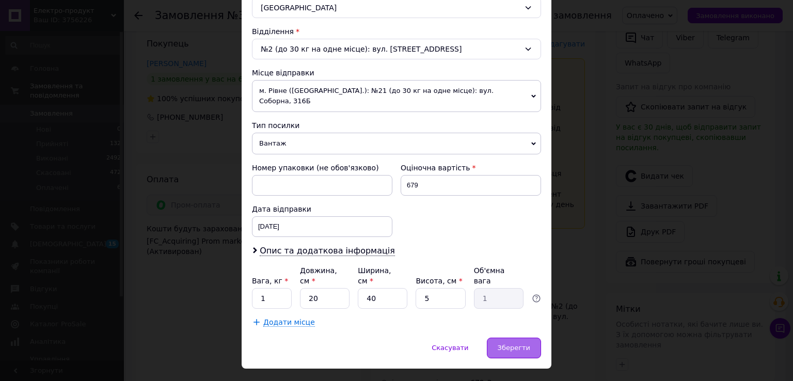
click at [525, 338] on div "Зберегти" at bounding box center [514, 348] width 54 height 21
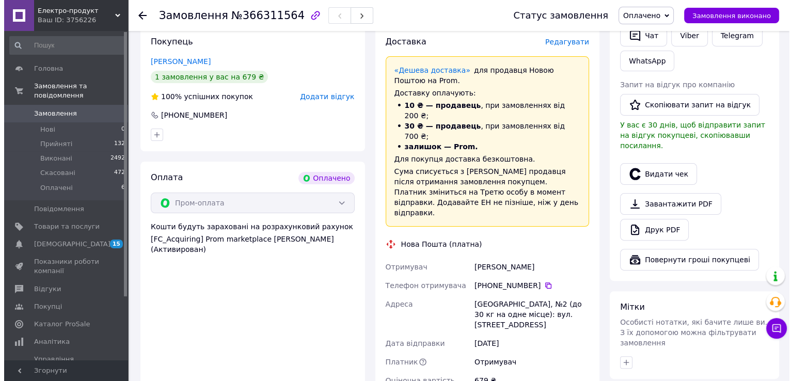
scroll to position [258, 0]
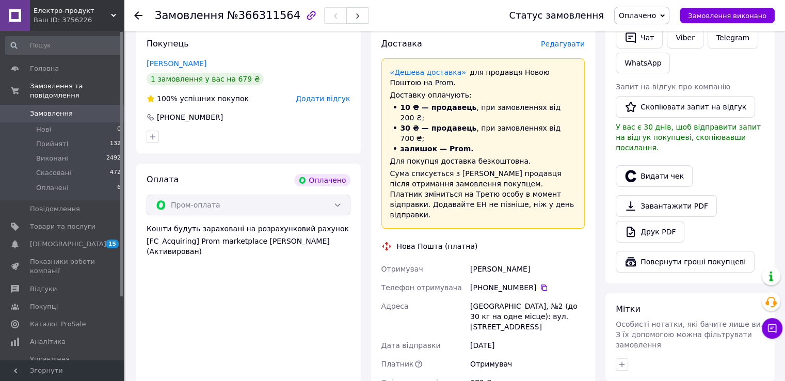
click at [574, 40] on span "Редагувати" at bounding box center [563, 44] width 44 height 8
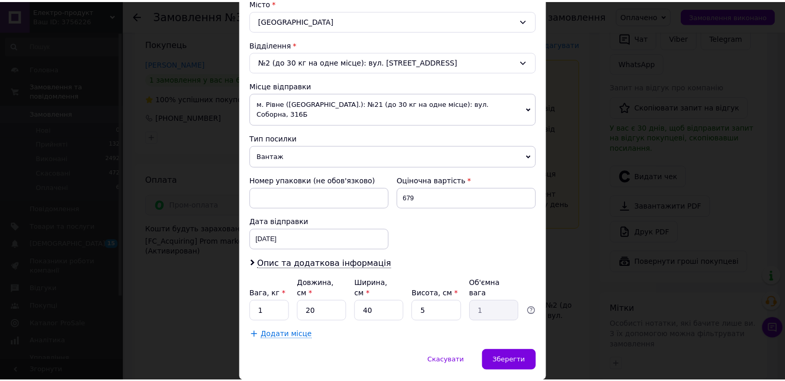
scroll to position [302, 0]
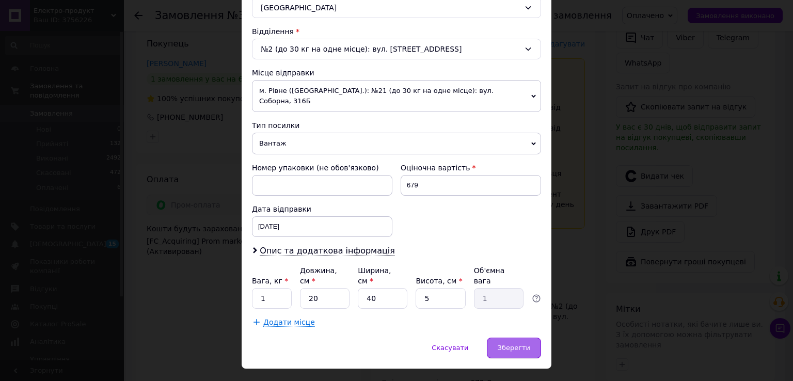
click at [527, 338] on div "Зберегти" at bounding box center [514, 348] width 54 height 21
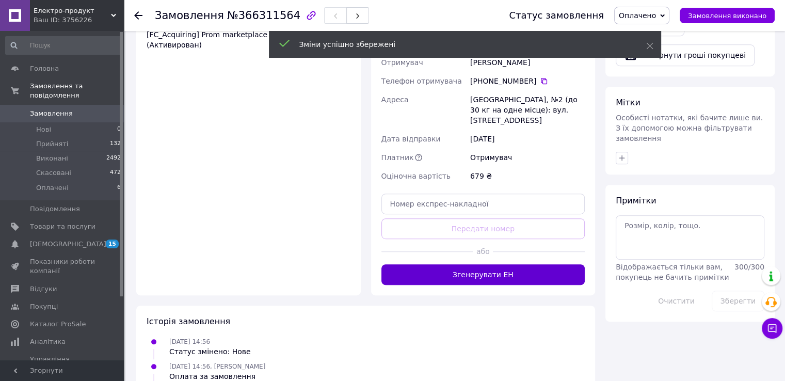
click at [506, 264] on button "Згенерувати ЕН" at bounding box center [484, 274] width 204 height 21
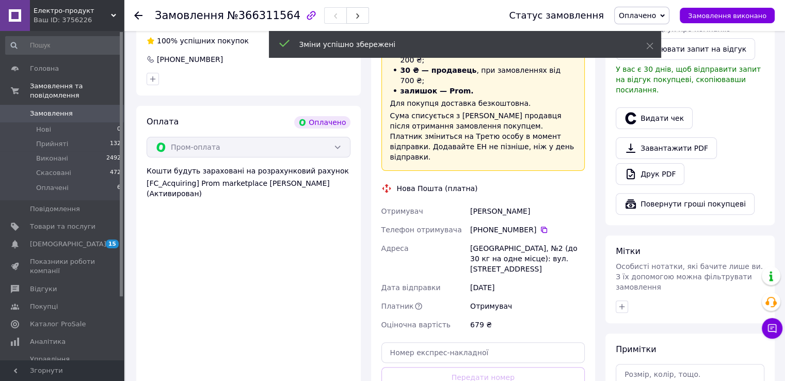
scroll to position [310, 0]
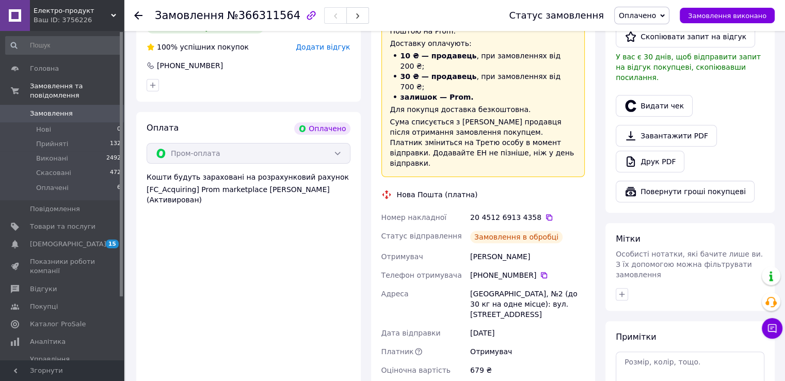
click at [546, 214] on icon at bounding box center [549, 217] width 6 height 6
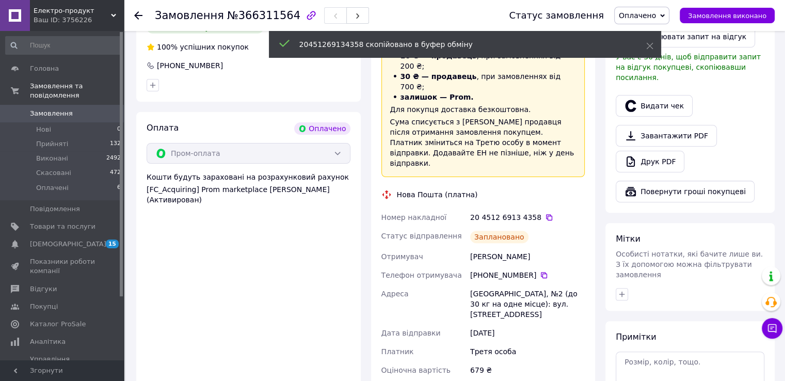
click at [648, 15] on span "Оплачено" at bounding box center [637, 15] width 37 height 8
click at [669, 35] on li "Прийнято" at bounding box center [642, 35] width 54 height 15
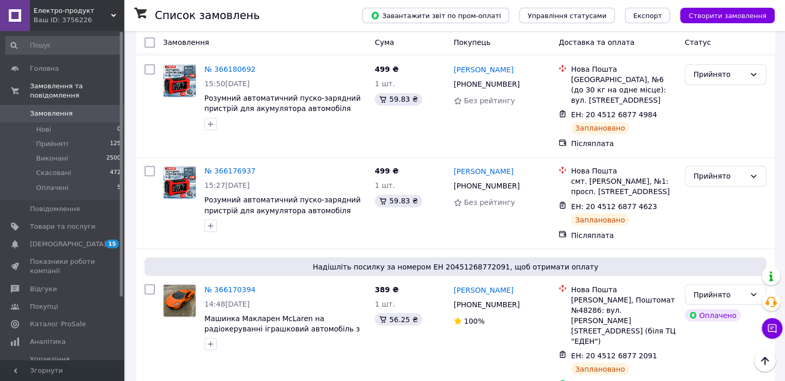
scroll to position [1962, 0]
